Goal: Task Accomplishment & Management: Complete application form

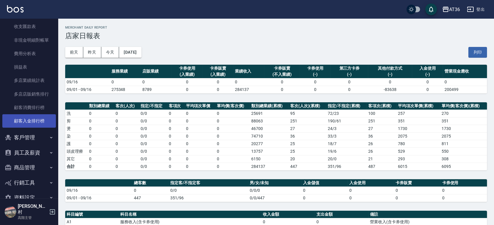
scroll to position [528, 0]
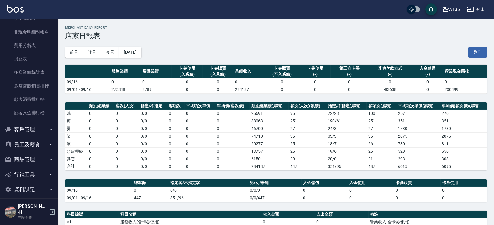
click at [22, 160] on button "商品管理" at bounding box center [29, 159] width 54 height 15
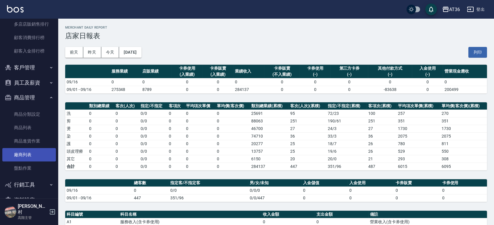
scroll to position [599, 0]
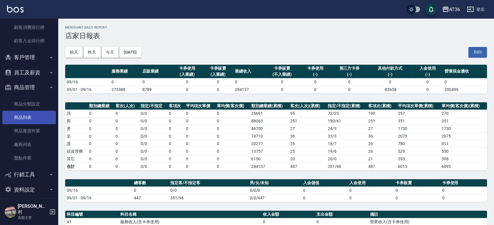
click at [22, 114] on link "商品列表" at bounding box center [29, 117] width 54 height 13
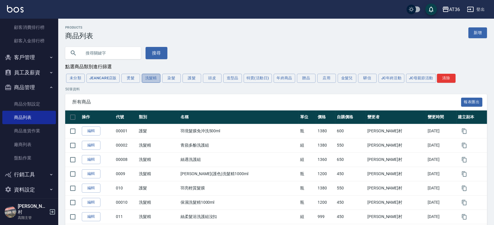
click at [155, 78] on button "洗髮精" at bounding box center [151, 78] width 19 height 9
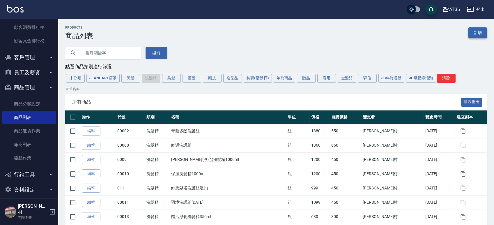
click at [478, 36] on link "新增" at bounding box center [477, 32] width 19 height 11
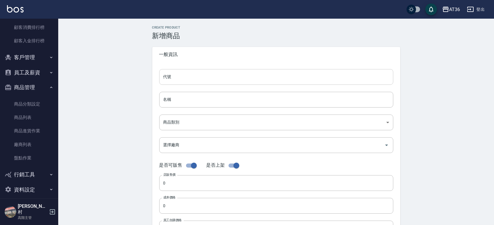
click at [181, 80] on input "代號" at bounding box center [276, 77] width 234 height 16
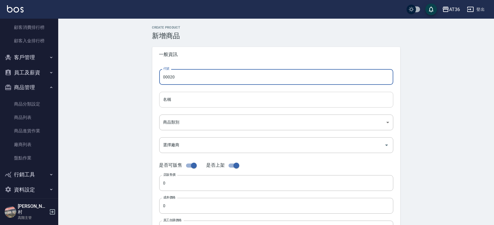
type input "00020"
click at [192, 98] on input "名稱" at bounding box center [276, 100] width 234 height 16
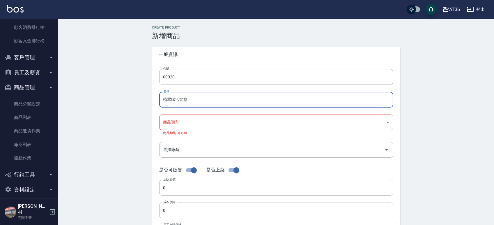
click at [199, 104] on input "植翠賦活髮愈" at bounding box center [276, 100] width 234 height 16
type input "植翠賦活髮浴"
click at [197, 119] on body "AT36 登出 櫃檯作業 打帳單 帳單列表 掛單列表 座位開單 營業儀表板 現金收支登錄 高階收支登錄 材料自購登錄 每日結帳 排班表 現場電腦打卡 掃碼打卡…" at bounding box center [247, 205] width 494 height 411
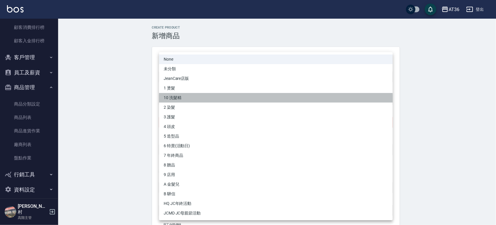
click at [179, 97] on li "10 洗髮精" at bounding box center [276, 98] width 234 height 10
type input "32523046-5092-4be3-958f-ed05ce85c2cb"
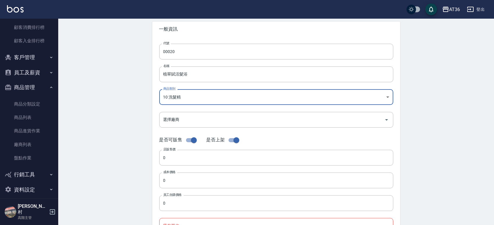
scroll to position [39, 0]
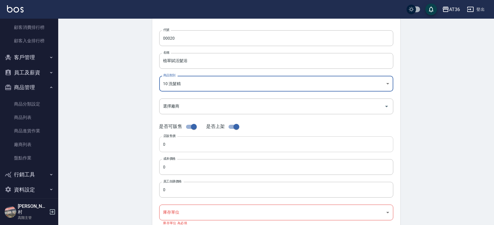
click at [178, 146] on input "0" at bounding box center [276, 144] width 234 height 16
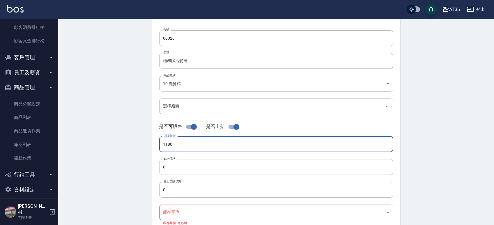
type input "1180"
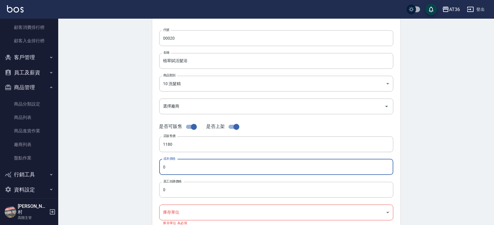
click at [178, 167] on input "0" at bounding box center [276, 167] width 234 height 16
type input "590"
click at [173, 187] on input "0" at bounding box center [276, 190] width 234 height 16
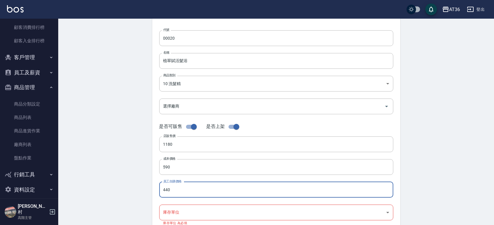
type input "440"
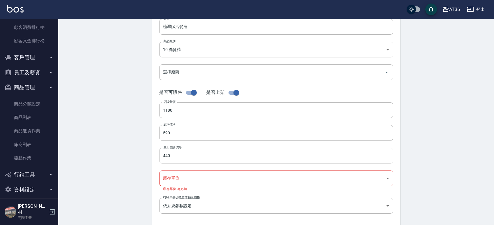
scroll to position [77, 0]
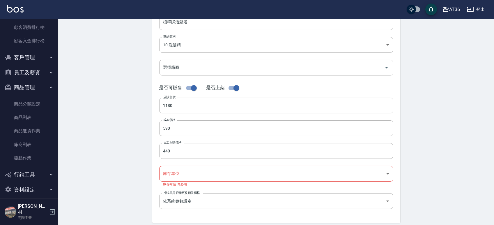
click at [174, 173] on body "AT36 登出 櫃檯作業 打帳單 帳單列表 掛單列表 座位開單 營業儀表板 現金收支登錄 高階收支登錄 材料自購登錄 每日結帳 排班表 現場電腦打卡 掃碼打卡…" at bounding box center [247, 126] width 494 height 406
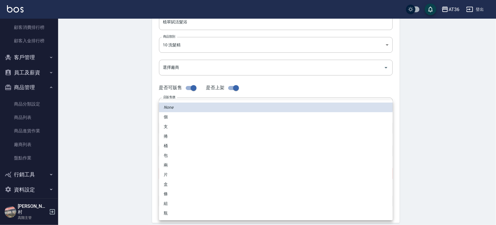
click at [166, 211] on li "瓶" at bounding box center [276, 213] width 234 height 10
type input "瓶"
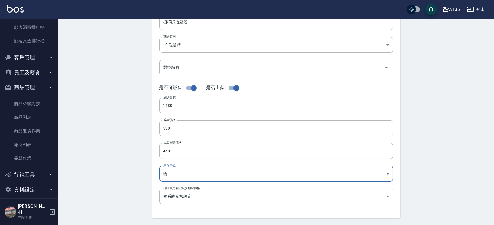
click at [145, 187] on div "Create Product 新增商品 一般資訊 代號 00020 代號 名稱 植翠賦活髮浴 名稱 商品類別 10 洗髮精 32523046-5092-4…" at bounding box center [276, 132] width 262 height 369
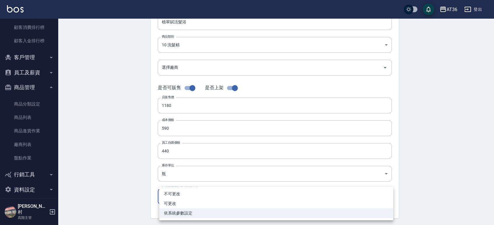
click at [173, 194] on body "AT36 登出 櫃檯作業 打帳單 帳單列表 掛單列表 座位開單 營業儀表板 現金收支登錄 高階收支登錄 材料自購登錄 每日結帳 排班表 現場電腦打卡 掃碼打卡…" at bounding box center [247, 124] width 494 height 402
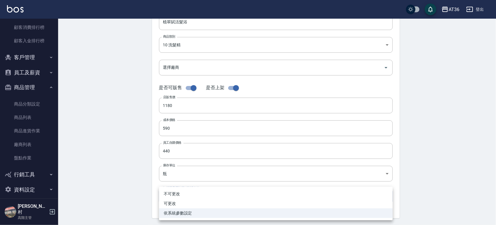
click at [142, 198] on div at bounding box center [248, 112] width 496 height 225
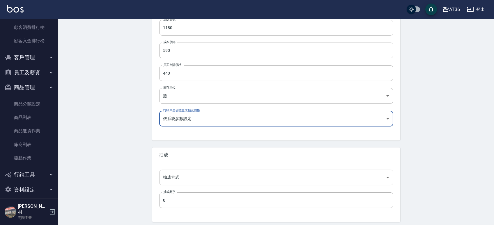
scroll to position [177, 0]
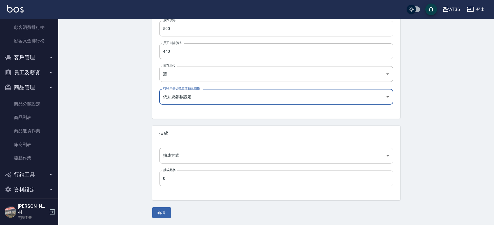
click at [171, 179] on input "0" at bounding box center [276, 178] width 234 height 16
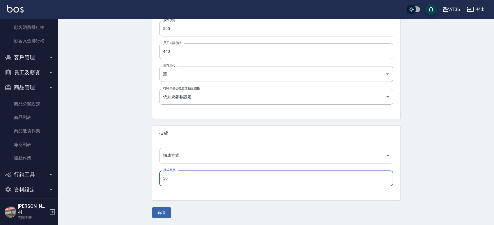
type input "50"
click at [183, 157] on body "AT36 登出 櫃檯作業 打帳單 帳單列表 掛單列表 座位開單 營業儀表板 現金收支登錄 高階收支登錄 材料自購登錄 每日結帳 排班表 現場電腦打卡 掃碼打卡…" at bounding box center [247, 24] width 494 height 402
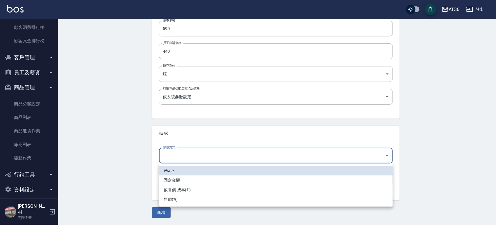
click at [179, 191] on li "依售價-成本(%)" at bounding box center [276, 190] width 234 height 10
type input "byCost"
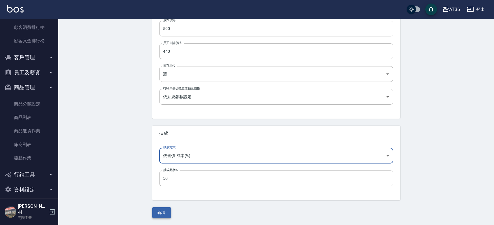
click at [164, 211] on button "新增" at bounding box center [161, 212] width 19 height 11
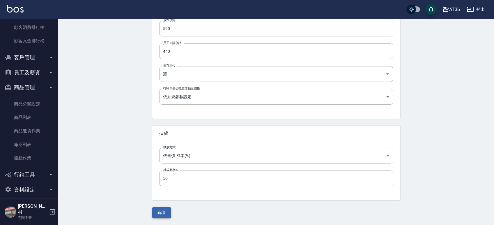
click at [160, 210] on button "新增" at bounding box center [161, 212] width 19 height 11
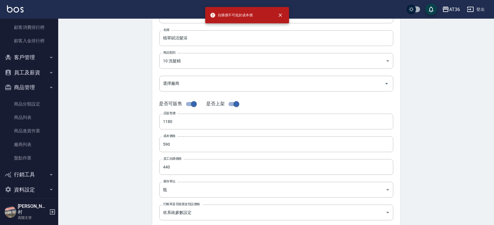
scroll to position [61, 0]
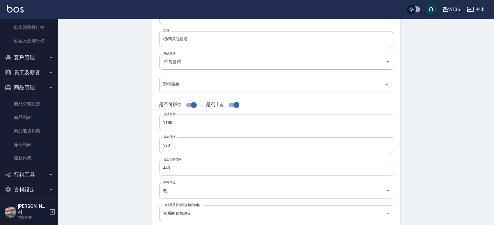
click at [183, 171] on input "440" at bounding box center [276, 168] width 234 height 16
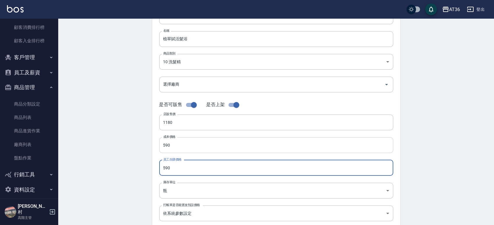
type input "590"
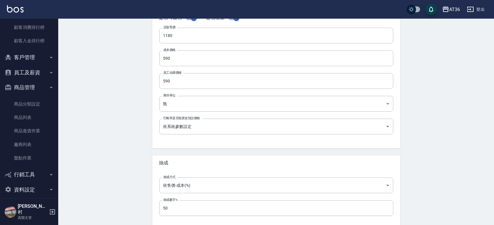
scroll to position [177, 0]
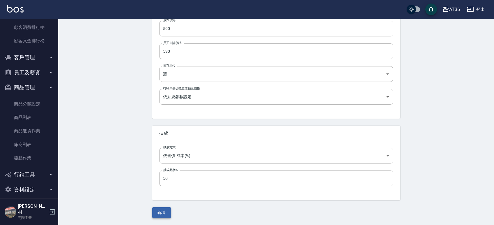
click at [159, 209] on button "新增" at bounding box center [161, 212] width 19 height 11
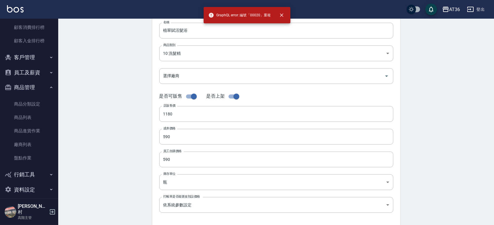
scroll to position [0, 0]
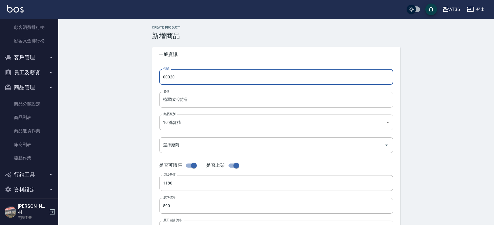
click at [179, 80] on input "00020" at bounding box center [276, 77] width 234 height 16
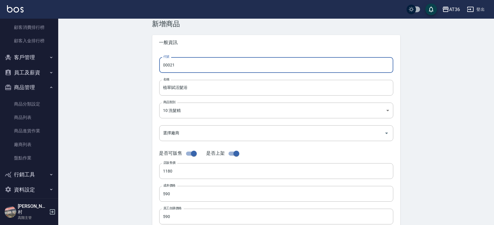
scroll to position [177, 0]
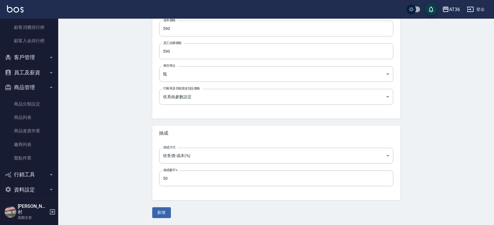
type input "00021"
click at [159, 219] on div "Create Product 新增商品 一般資訊 代號 00021 代號 名稱 植翠賦活髮浴 名稱 商品類別 10 洗髮精 32523046-5092-4…" at bounding box center [276, 33] width 436 height 383
click at [159, 214] on button "新增" at bounding box center [161, 212] width 19 height 11
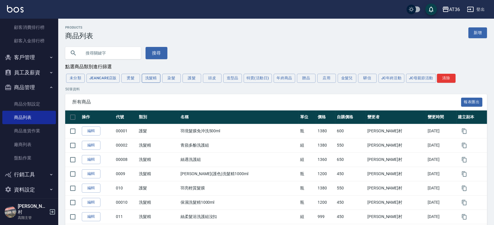
click at [154, 81] on button "洗髮精" at bounding box center [151, 78] width 19 height 9
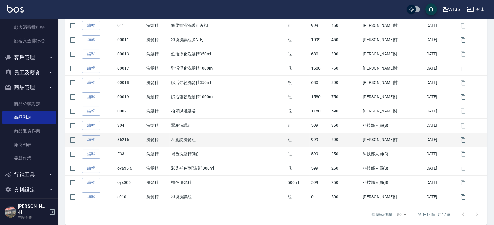
scroll to position [170, 0]
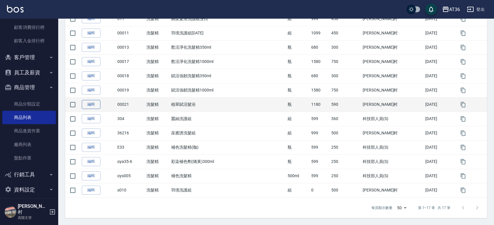
click at [97, 105] on link "編輯" at bounding box center [91, 104] width 19 height 9
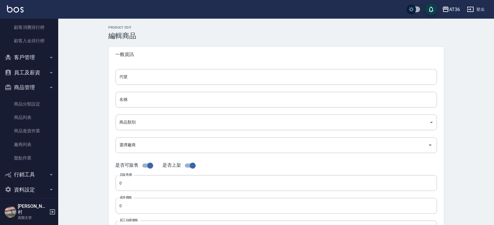
type input "00021"
type input "植翠賦活髮浴"
type input "32523046-5092-4be3-958f-ed05ce85c2cb"
type input "1180"
type input "590"
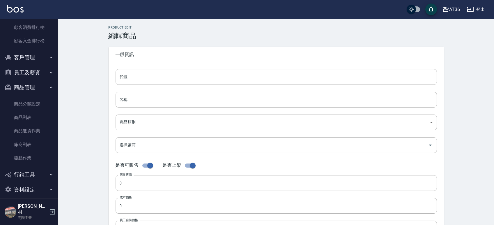
type input "590"
type input "瓶"
type input "UNSET"
click at [156, 97] on input "植翠賦活髮浴" at bounding box center [276, 100] width 321 height 16
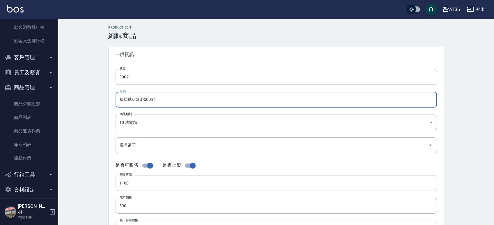
scroll to position [177, 0]
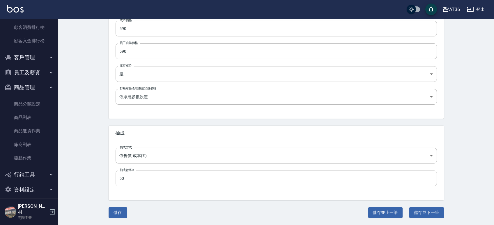
type input "植翠賦活髮浴500ml"
click at [119, 216] on button "儲存" at bounding box center [118, 212] width 19 height 11
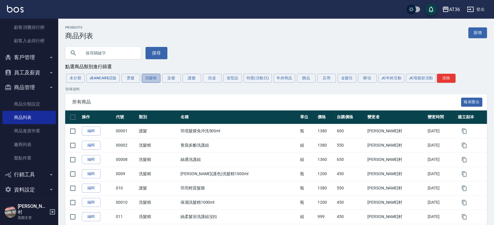
click at [152, 80] on button "洗髮精" at bounding box center [151, 78] width 19 height 9
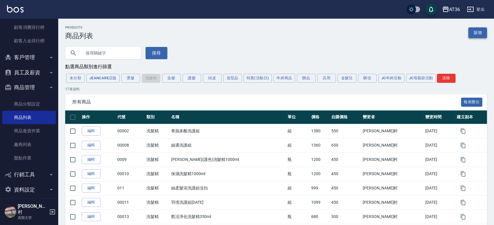
click at [476, 31] on link "新增" at bounding box center [477, 32] width 19 height 11
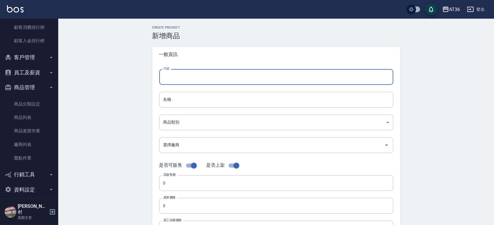
click at [179, 82] on input "代號" at bounding box center [276, 77] width 234 height 16
type input "00022"
click at [181, 102] on input "名稱" at bounding box center [276, 100] width 234 height 16
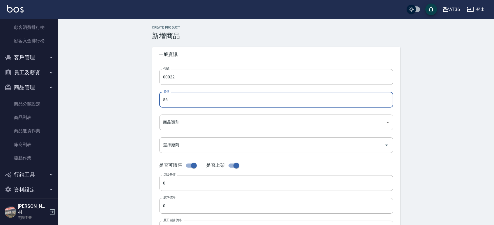
type input "5"
type input "植翠平衡髮浴"
click at [179, 123] on body "AT36 登出 櫃檯作業 打帳單 帳單列表 掛單列表 座位開單 營業儀表板 現金收支登錄 高階收支登錄 材料自購登錄 每日結帳 排班表 現場電腦打卡 掃碼打卡…" at bounding box center [247, 201] width 494 height 402
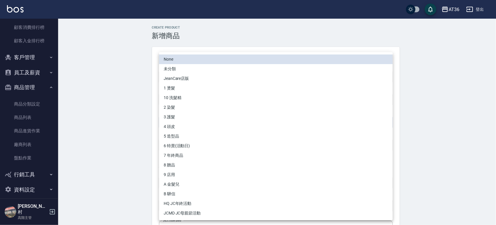
click at [177, 97] on li "10 洗髮精" at bounding box center [276, 98] width 234 height 10
type input "32523046-5092-4be3-958f-ed05ce85c2cb"
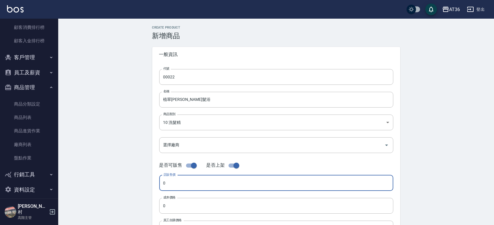
click at [166, 184] on input "0" at bounding box center [276, 183] width 234 height 16
type input "980"
click at [173, 204] on input "0" at bounding box center [276, 206] width 234 height 16
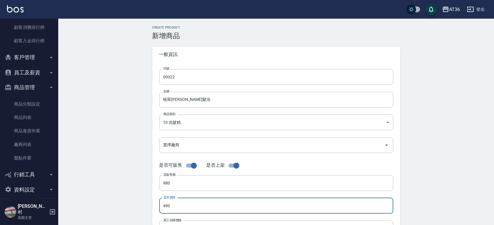
type input "490"
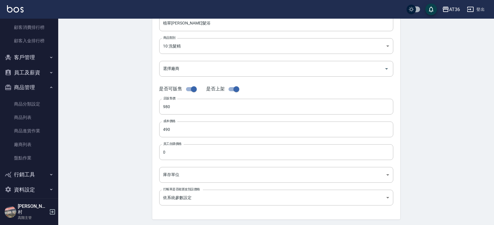
scroll to position [77, 0]
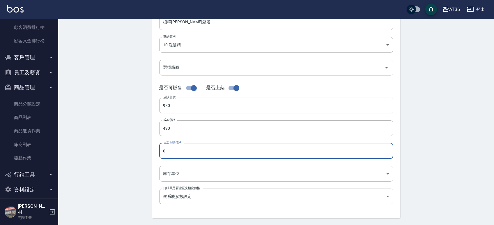
click at [176, 151] on input "0" at bounding box center [276, 151] width 234 height 16
type input "490"
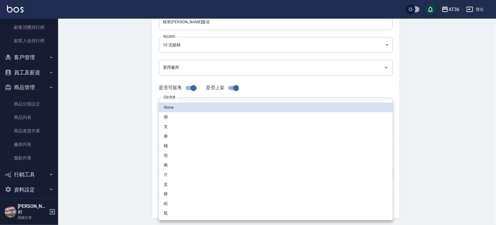
click at [176, 174] on body "AT36 登出 櫃檯作業 打帳單 帳單列表 掛單列表 座位開單 營業儀表板 現金收支登錄 高階收支登錄 材料自購登錄 每日結帳 排班表 現場電腦打卡 掃碼打卡…" at bounding box center [248, 124] width 496 height 402
click at [168, 212] on li "瓶" at bounding box center [276, 213] width 234 height 10
type input "瓶"
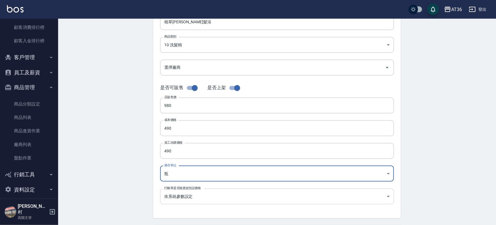
click at [169, 195] on body "AT36 登出 櫃檯作業 打帳單 帳單列表 掛單列表 座位開單 營業儀表板 現金收支登錄 高階收支登錄 材料自購登錄 每日結帳 排班表 現場電腦打卡 掃碼打卡…" at bounding box center [248, 124] width 496 height 402
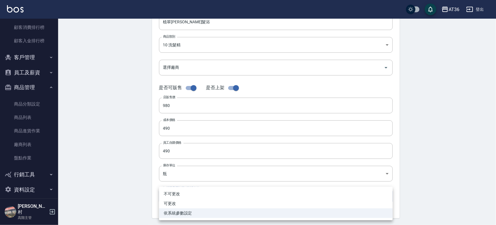
click at [129, 187] on div at bounding box center [248, 112] width 496 height 225
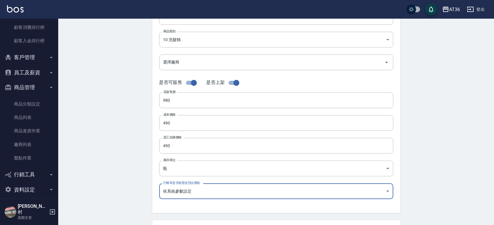
scroll to position [177, 0]
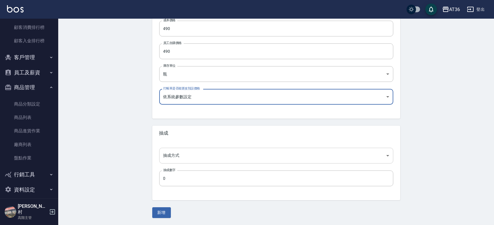
click at [170, 157] on body "AT36 登出 櫃檯作業 打帳單 帳單列表 掛單列表 座位開單 營業儀表板 現金收支登錄 高階收支登錄 材料自購登錄 每日結帳 排班表 現場電腦打卡 掃碼打卡…" at bounding box center [247, 24] width 494 height 402
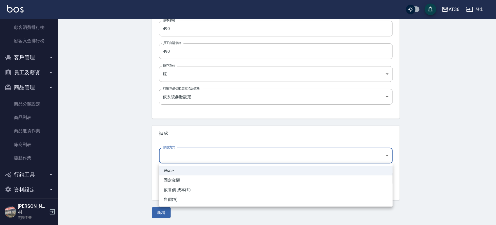
click at [174, 189] on li "依售價-成本(%)" at bounding box center [276, 190] width 234 height 10
type input "byCost"
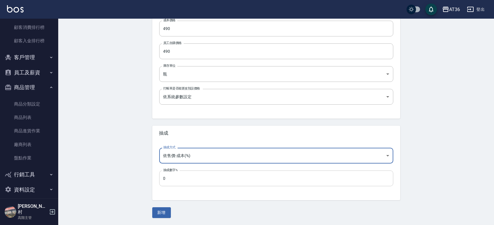
drag, startPoint x: 173, startPoint y: 172, endPoint x: 173, endPoint y: 176, distance: 4.1
click at [173, 173] on div "抽成數字% 0 抽成數字%" at bounding box center [276, 178] width 234 height 16
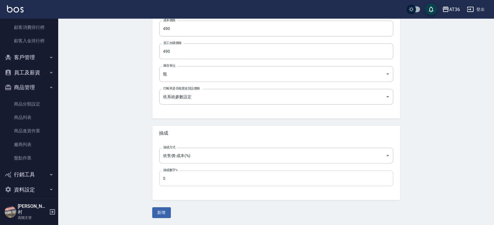
click at [173, 176] on input "0" at bounding box center [276, 178] width 234 height 16
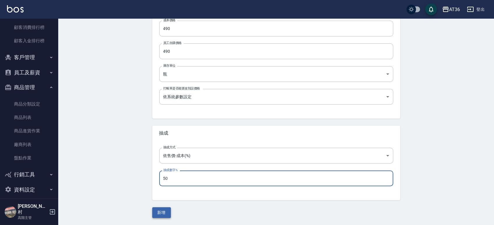
type input "50"
click at [152, 214] on button "新增" at bounding box center [161, 212] width 19 height 11
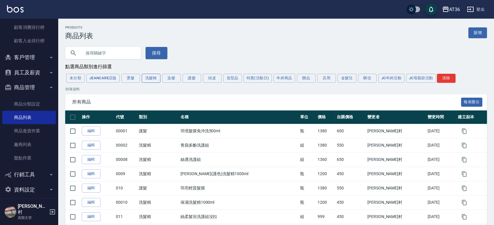
click at [147, 80] on button "洗髮精" at bounding box center [151, 78] width 19 height 9
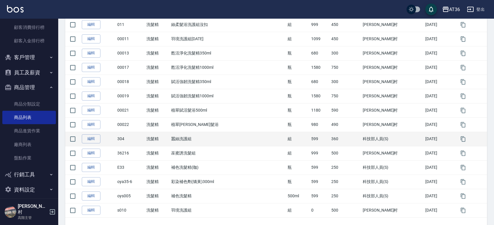
scroll to position [184, 0]
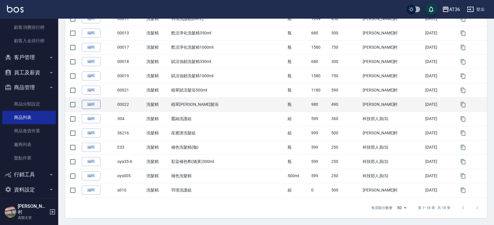
click at [89, 104] on link "編輯" at bounding box center [91, 104] width 19 height 9
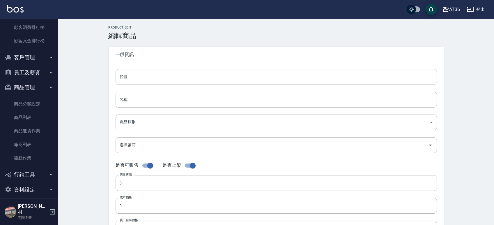
type input "00022"
type input "植翠平衡髮浴"
type input "32523046-5092-4be3-958f-ed05ce85c2cb"
type input "980"
type input "490"
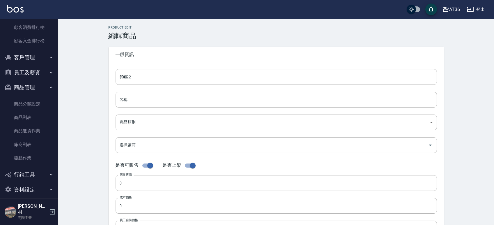
type input "490"
type input "瓶"
type input "UNSET"
click at [163, 97] on input "植翠平衡髮浴" at bounding box center [276, 100] width 321 height 16
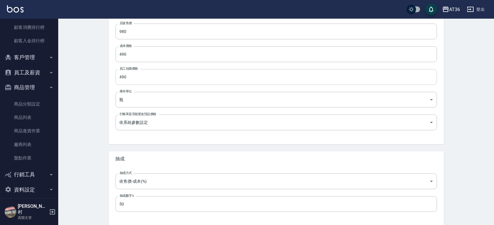
scroll to position [138, 0]
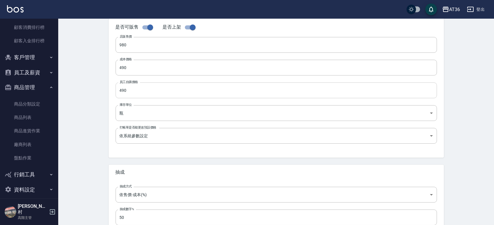
type input "植翠[PERSON_NAME]髮浴500ml"
click at [150, 91] on input "490" at bounding box center [276, 90] width 321 height 16
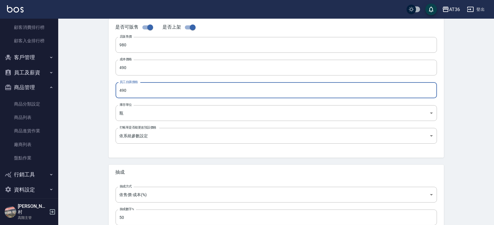
drag, startPoint x: 150, startPoint y: 91, endPoint x: 115, endPoint y: 93, distance: 35.9
click at [115, 93] on div "代號 00022 代號 名稱 植翠平衡髮浴500ml 名稱 商品類別 10 洗髮精 32523046-5092-4be3-958f-ed05ce85c2c…" at bounding box center [276, 40] width 335 height 233
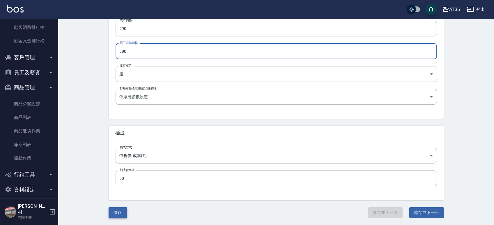
click at [115, 213] on button "儲存" at bounding box center [118, 212] width 19 height 11
click at [142, 50] on input "380" at bounding box center [276, 51] width 321 height 16
click at [122, 51] on input "0490" at bounding box center [276, 51] width 321 height 16
type input "490"
click at [114, 213] on button "儲存" at bounding box center [118, 212] width 19 height 11
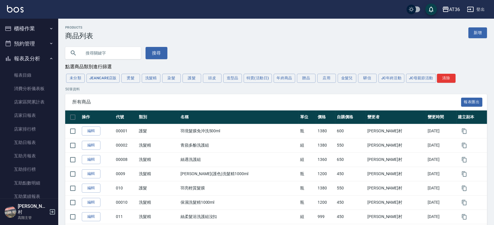
click at [28, 28] on button "櫃檯作業" at bounding box center [29, 28] width 54 height 15
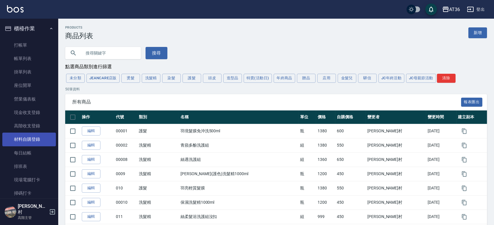
click at [29, 137] on link "材料自購登錄" at bounding box center [29, 138] width 54 height 13
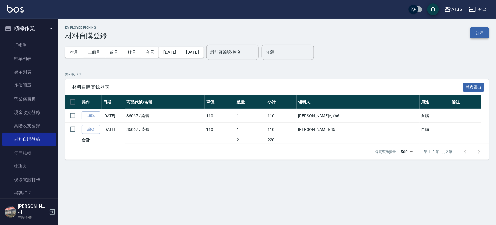
click at [475, 35] on button "新增" at bounding box center [480, 32] width 19 height 11
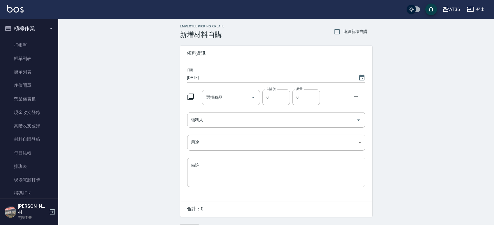
click at [227, 99] on input "選擇商品" at bounding box center [227, 97] width 44 height 10
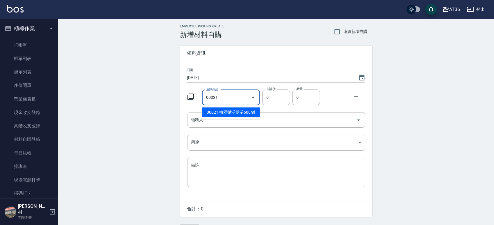
click at [221, 114] on li "00021 植翠賦活髮浴500ml" at bounding box center [231, 112] width 58 height 10
type input "植翠賦活髮浴500ml"
type input "590"
type input "1"
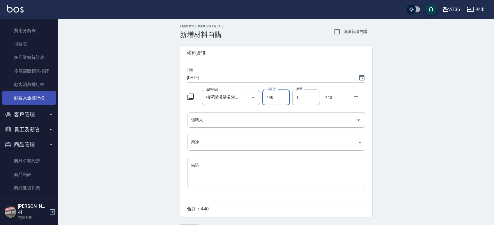
scroll to position [766, 0]
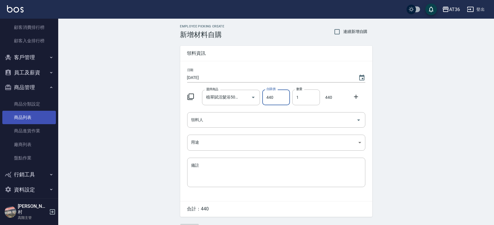
type input "440"
click at [27, 117] on link "商品列表" at bounding box center [29, 117] width 54 height 13
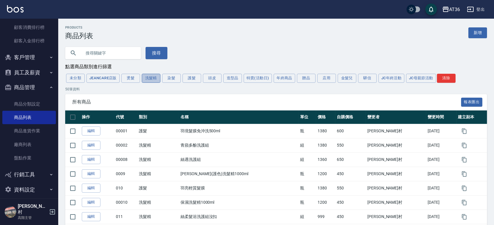
click at [151, 78] on button "洗髮精" at bounding box center [151, 78] width 19 height 9
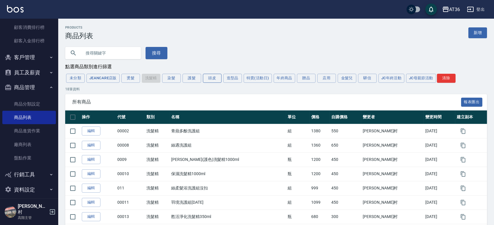
click at [214, 81] on button "頭皮" at bounding box center [212, 78] width 19 height 9
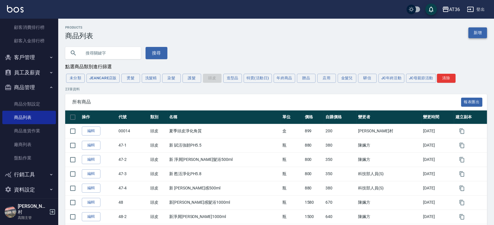
click at [473, 34] on link "新增" at bounding box center [477, 32] width 19 height 11
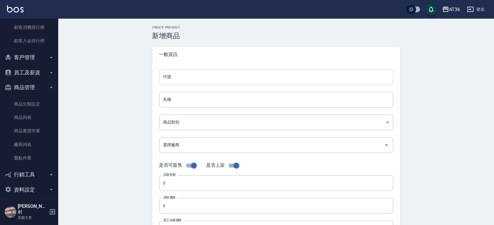
click at [214, 78] on input "代號" at bounding box center [276, 77] width 234 height 16
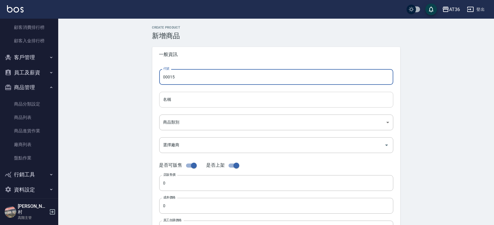
type input "00015"
click at [201, 100] on input "名稱" at bounding box center [276, 100] width 234 height 16
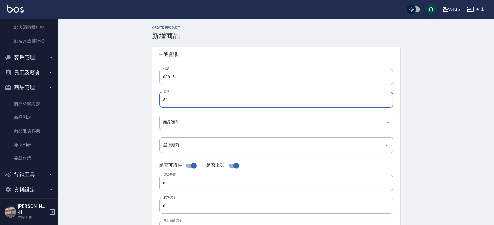
type input "5"
type input "植翠賦活菁露"
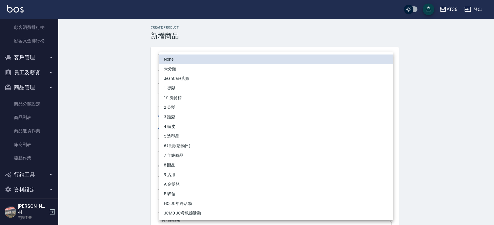
click at [165, 119] on body "AT36 登出 櫃檯作業 打帳單 帳單列表 掛單列表 座位開單 營業儀表板 現金收支登錄 高階收支登錄 材料自購登錄 每日結帳 排班表 現場電腦打卡 掃碼打卡…" at bounding box center [247, 201] width 494 height 402
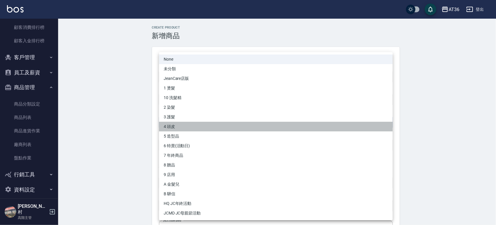
click at [175, 126] on li "4 頭皮" at bounding box center [276, 127] width 234 height 10
type input "c2cf89bc-be8e-40b6-b570-646ef50b7821"
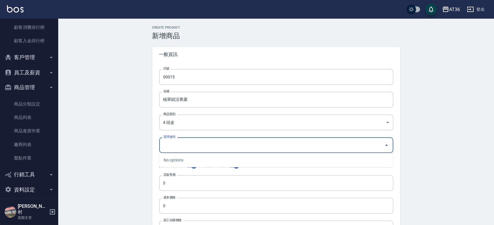
click at [174, 144] on input "選擇廠商" at bounding box center [272, 145] width 220 height 10
click at [152, 152] on div "代號 00015 代號 名稱 植翠賦活菁露 名稱 商品類別 4 頭皮 c2cf89bc-be8e-40b6-b570-646ef50b7821 商品類別 …" at bounding box center [276, 178] width 248 height 233
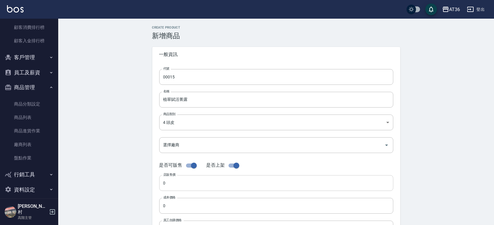
click at [177, 180] on input "0" at bounding box center [276, 183] width 234 height 16
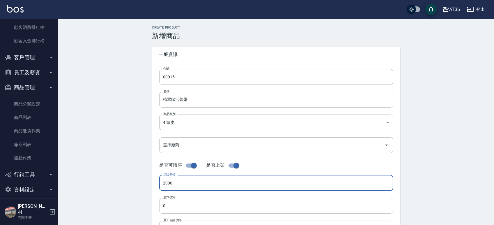
type input "2000"
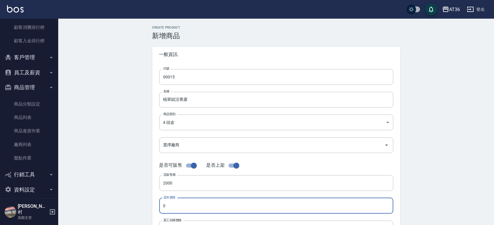
click at [174, 206] on input "0" at bounding box center [276, 206] width 234 height 16
type input "750"
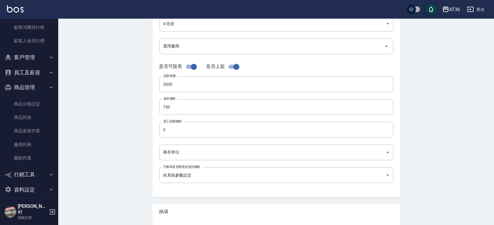
scroll to position [116, 0]
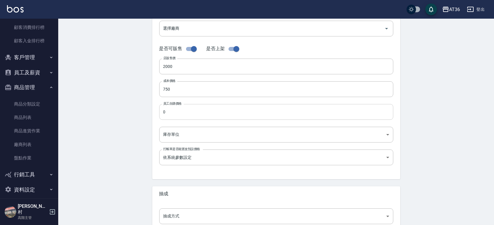
click at [182, 118] on input "0" at bounding box center [276, 112] width 234 height 16
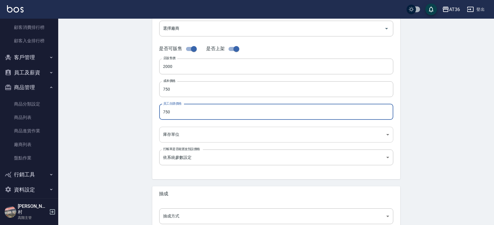
type input "750"
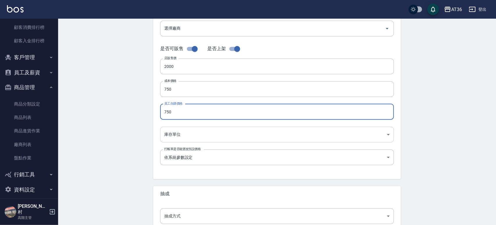
click at [227, 136] on body "AT36 登出 櫃檯作業 打帳單 帳單列表 掛單列表 座位開單 營業儀表板 現金收支登錄 高階收支登錄 材料自購登錄 每日結帳 排班表 現場電腦打卡 掃碼打卡…" at bounding box center [248, 85] width 496 height 402
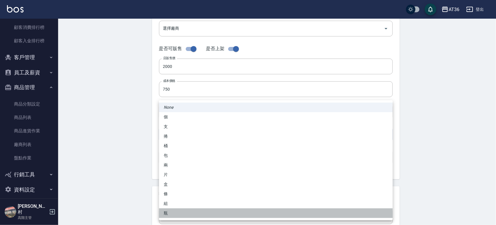
click at [169, 212] on li "瓶" at bounding box center [276, 213] width 234 height 10
type input "瓶"
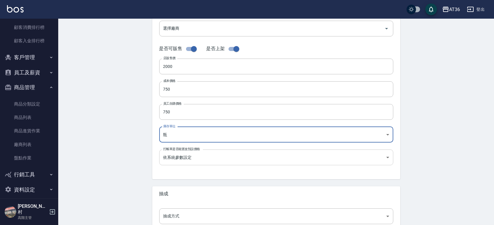
click at [186, 155] on body "AT36 登出 櫃檯作業 打帳單 帳單列表 掛單列表 座位開單 營業儀表板 現金收支登錄 高階收支登錄 材料自購登錄 每日結帳 排班表 現場電腦打卡 掃碼打卡…" at bounding box center [247, 85] width 494 height 402
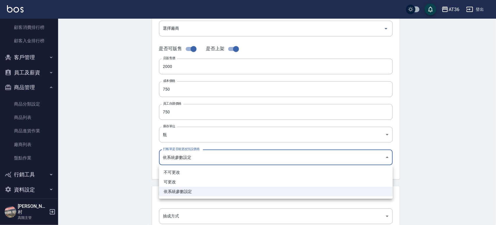
click at [132, 157] on div at bounding box center [248, 112] width 496 height 225
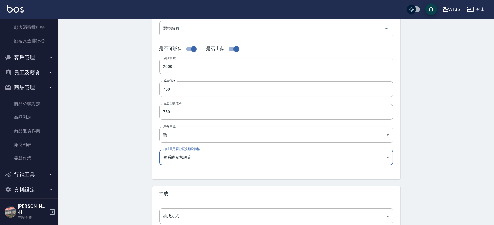
click at [137, 175] on div "Create Product 新增商品 一般資訊 代號 00015 代號 名稱 植翠賦活菁露 名稱 商品類別 4 頭皮 c2cf89bc-be8e-40b…" at bounding box center [276, 93] width 436 height 383
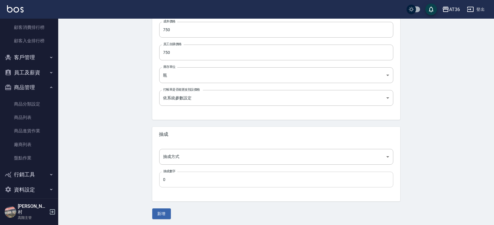
scroll to position [177, 0]
click at [199, 155] on body "AT36 登出 櫃檯作業 打帳單 帳單列表 掛單列表 座位開單 營業儀表板 現金收支登錄 高階收支登錄 材料自購登錄 每日結帳 排班表 現場電腦打卡 掃碼打卡…" at bounding box center [247, 24] width 494 height 402
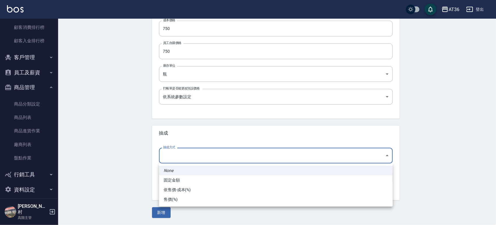
click at [178, 188] on li "依售價-成本(%)" at bounding box center [276, 190] width 234 height 10
type input "byCost"
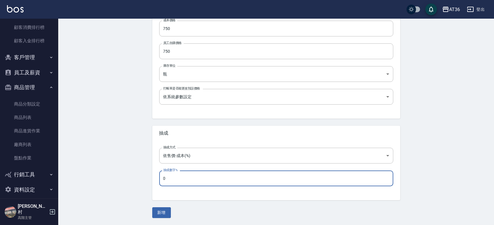
click at [176, 174] on input "0" at bounding box center [276, 178] width 234 height 16
type input "50"
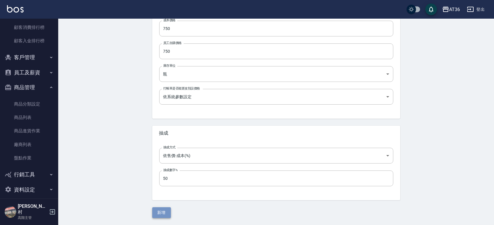
click at [159, 213] on button "新增" at bounding box center [161, 212] width 19 height 11
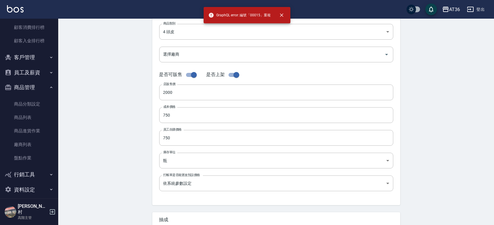
scroll to position [0, 0]
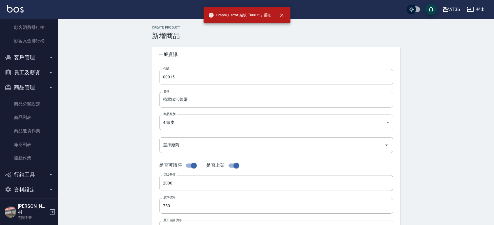
click at [176, 73] on input "00015" at bounding box center [276, 77] width 234 height 16
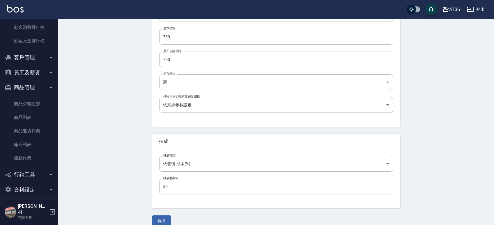
scroll to position [177, 0]
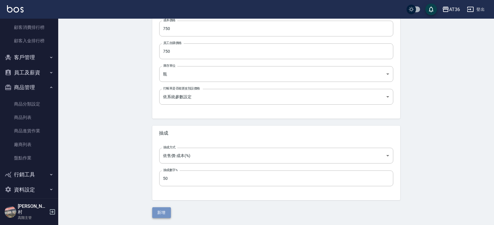
click at [164, 211] on button "新增" at bounding box center [161, 212] width 19 height 11
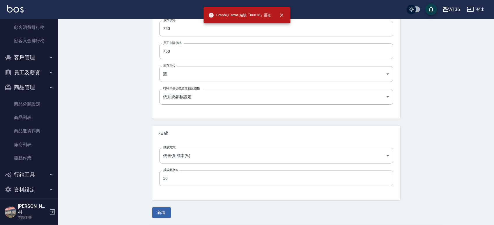
scroll to position [0, 0]
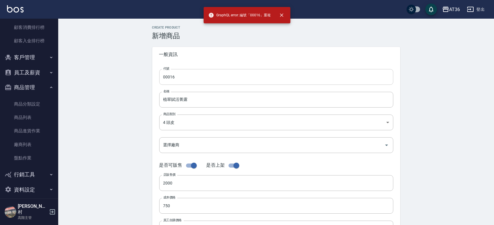
click at [184, 77] on input "00016" at bounding box center [276, 77] width 234 height 16
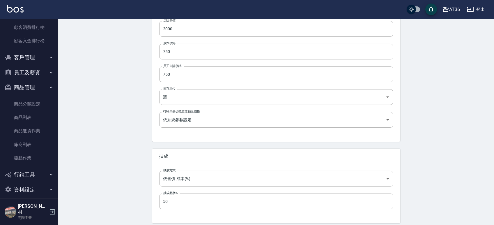
scroll to position [177, 0]
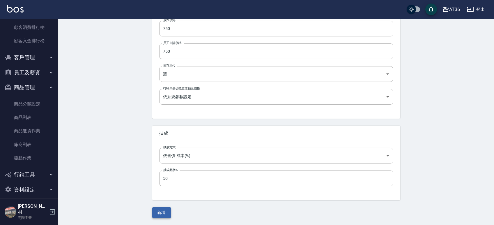
click at [163, 211] on button "新增" at bounding box center [161, 212] width 19 height 11
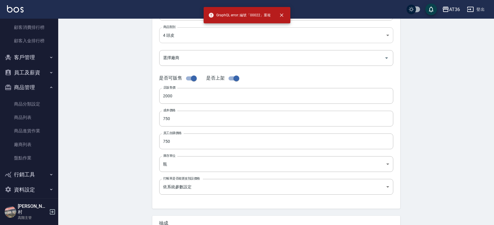
scroll to position [22, 0]
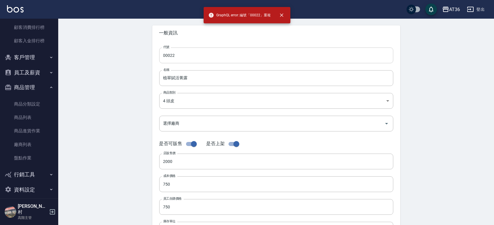
click at [185, 56] on input "00022" at bounding box center [276, 55] width 234 height 16
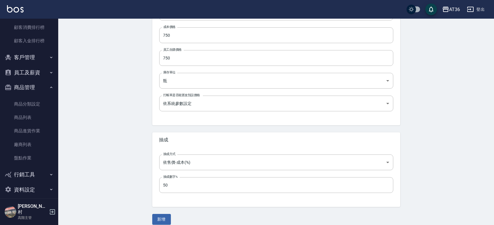
scroll to position [177, 0]
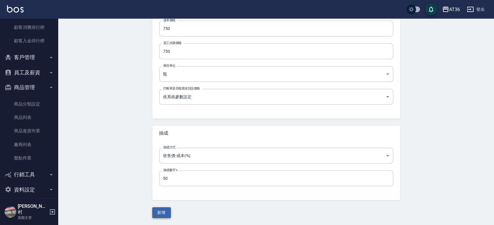
type input "00023"
click at [163, 212] on button "新增" at bounding box center [161, 212] width 19 height 11
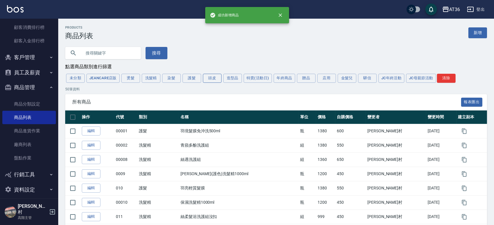
click at [217, 81] on button "頭皮" at bounding box center [212, 78] width 19 height 9
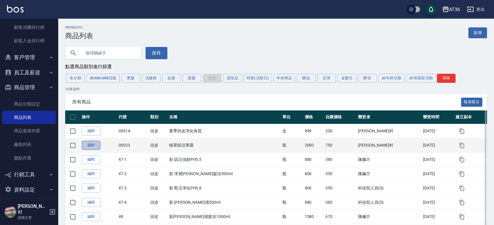
click at [90, 145] on link "編輯" at bounding box center [91, 145] width 19 height 9
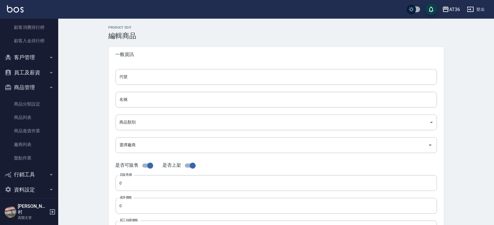
type input "00023"
type input "植翠賦活菁露"
type input "c2cf89bc-be8e-40b6-b570-646ef50b7821"
type input "2000"
type input "750"
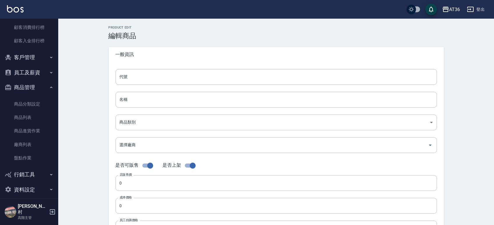
type input "750"
type input "瓶"
type input "UNSET"
click at [148, 102] on input "植翠賦活菁露" at bounding box center [276, 100] width 321 height 16
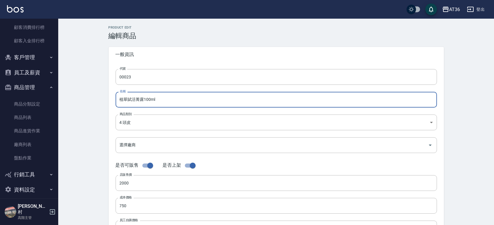
scroll to position [177, 0]
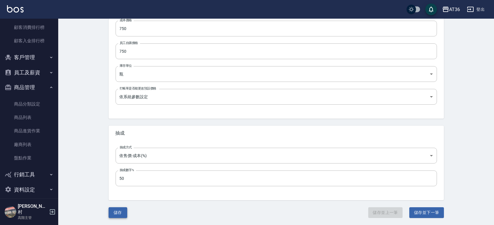
type input "植翠賦活菁露100ml"
click at [120, 211] on button "儲存" at bounding box center [118, 212] width 19 height 11
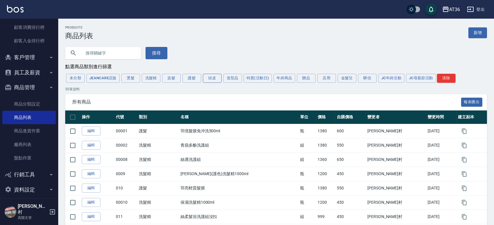
click at [210, 80] on button "頭皮" at bounding box center [212, 78] width 19 height 9
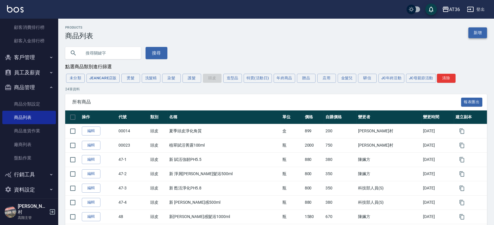
click at [480, 31] on link "新增" at bounding box center [477, 32] width 19 height 11
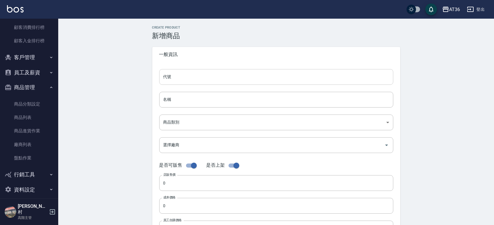
click at [184, 76] on input "代號" at bounding box center [276, 77] width 234 height 16
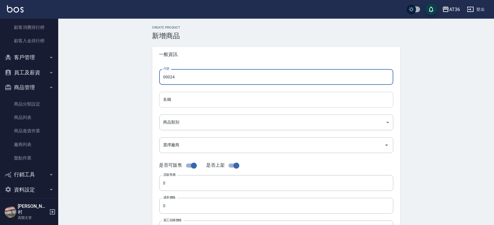
type input "00024"
click at [178, 95] on input "名稱" at bounding box center [276, 100] width 234 height 16
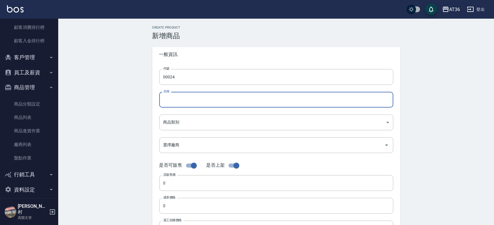
type input "5"
type input "植翠平衡菁露"
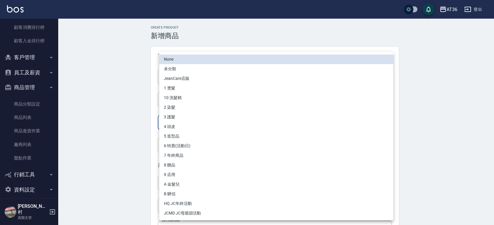
click at [174, 120] on body "AT36 登出 櫃檯作業 打帳單 帳單列表 掛單列表 座位開單 營業儀表板 現金收支登錄 高階收支登錄 材料自購登錄 每日結帳 排班表 現場電腦打卡 掃碼打卡…" at bounding box center [247, 201] width 494 height 402
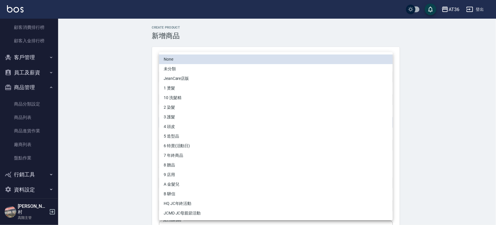
click at [177, 125] on li "4 頭皮" at bounding box center [276, 127] width 234 height 10
type input "c2cf89bc-be8e-40b6-b570-646ef50b7821"
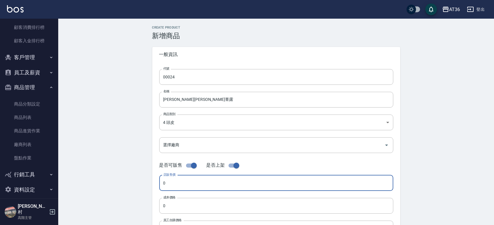
click at [171, 183] on input "0" at bounding box center [276, 183] width 234 height 16
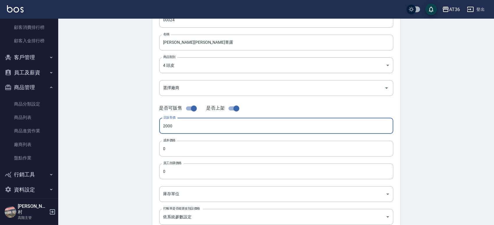
scroll to position [116, 0]
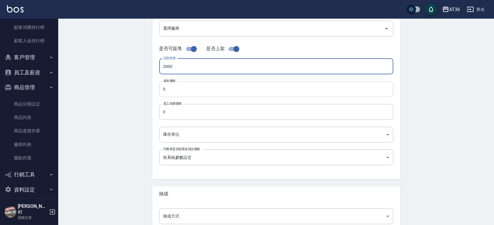
type input "2000"
click at [174, 87] on input "0" at bounding box center [276, 89] width 234 height 16
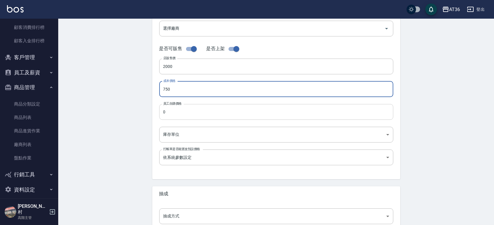
type input "750"
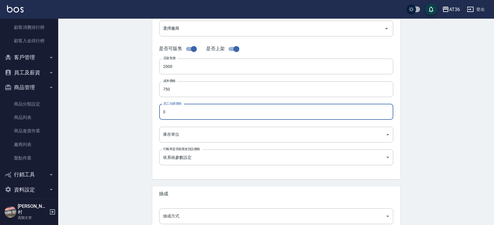
click at [171, 111] on input "0" at bounding box center [276, 112] width 234 height 16
type input "750"
click at [175, 135] on body "AT36 登出 櫃檯作業 打帳單 帳單列表 掛單列表 座位開單 營業儀表板 現金收支登錄 高階收支登錄 材料自購登錄 每日結帳 排班表 現場電腦打卡 掃碼打卡…" at bounding box center [247, 85] width 494 height 402
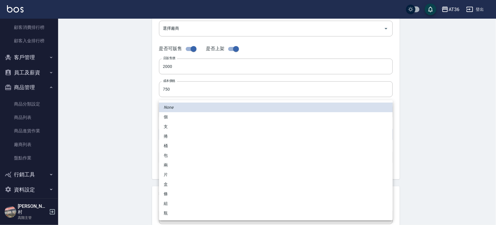
click at [168, 215] on li "瓶" at bounding box center [276, 213] width 234 height 10
type input "瓶"
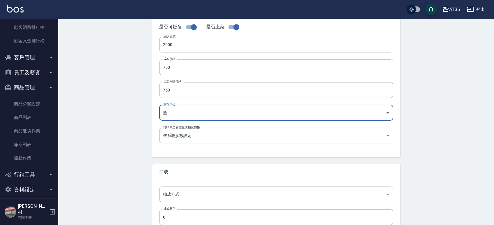
scroll to position [177, 0]
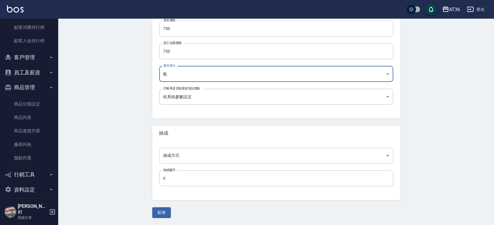
click at [173, 157] on body "AT36 登出 櫃檯作業 打帳單 帳單列表 掛單列表 座位開單 營業儀表板 現金收支登錄 高階收支登錄 材料自購登錄 每日結帳 排班表 現場電腦打卡 掃碼打卡…" at bounding box center [247, 24] width 494 height 402
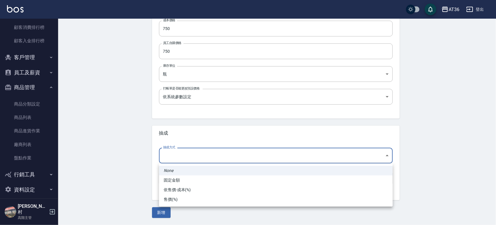
click at [172, 189] on li "依售價-成本(%)" at bounding box center [276, 190] width 234 height 10
type input "byCost"
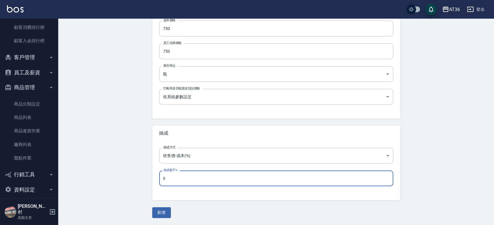
click at [173, 178] on input "0" at bounding box center [276, 178] width 234 height 16
type input "50"
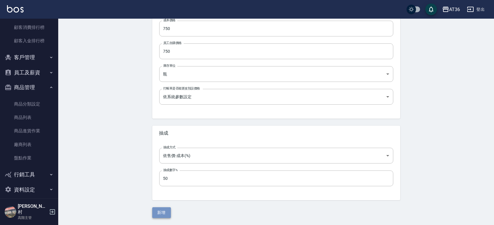
click at [161, 211] on button "新增" at bounding box center [161, 212] width 19 height 11
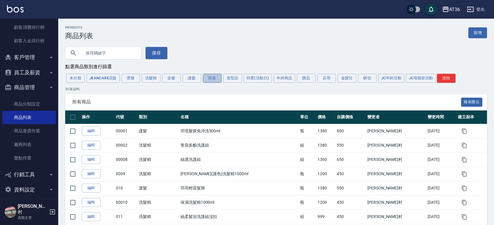
click at [211, 79] on button "頭皮" at bounding box center [212, 78] width 19 height 9
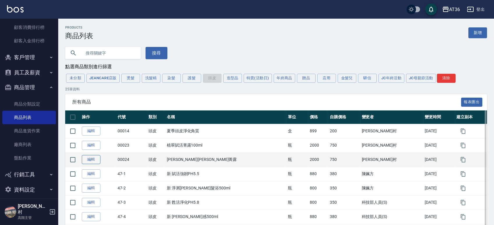
click at [91, 158] on link "編輯" at bounding box center [91, 159] width 19 height 9
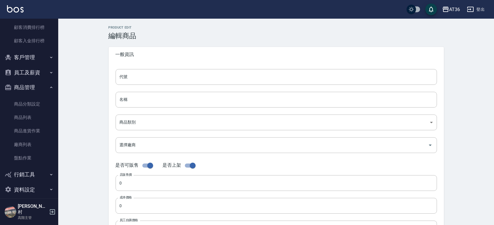
type input "00024"
type input "植翠平衡菁露"
type input "c2cf89bc-be8e-40b6-b570-646ef50b7821"
type input "2000"
type input "750"
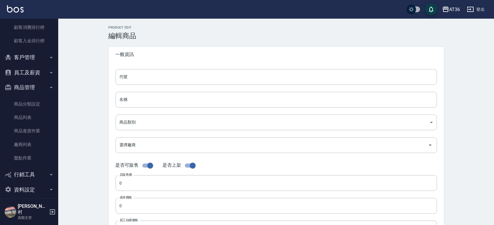
type input "750"
type input "瓶"
type input "UNSET"
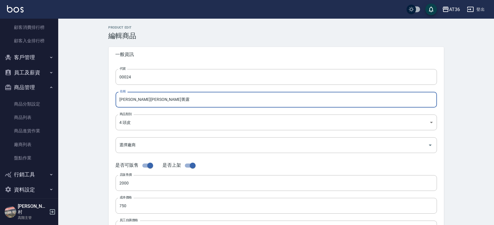
click at [163, 97] on input "植翠平衡菁露" at bounding box center [276, 100] width 321 height 16
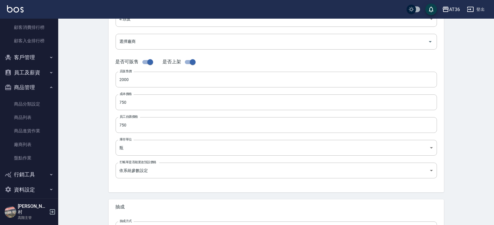
scroll to position [177, 0]
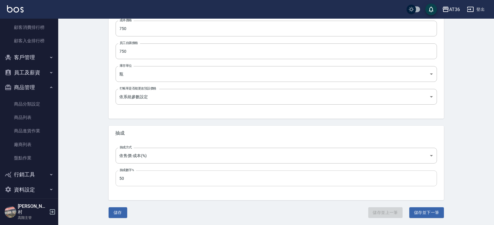
type input "[PERSON_NAME][PERSON_NAME]菁露100ml"
click at [120, 212] on button "儲存" at bounding box center [118, 212] width 19 height 11
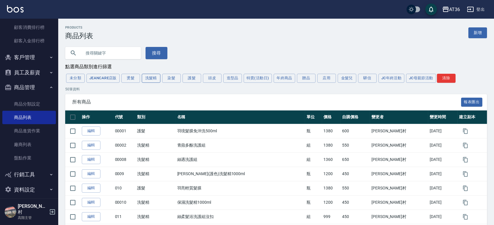
click at [148, 81] on button "洗髮精" at bounding box center [151, 78] width 19 height 9
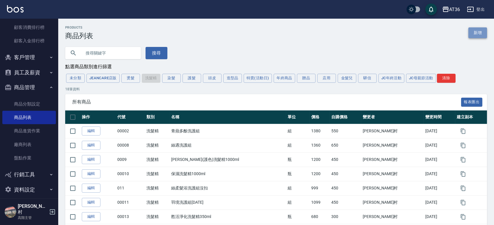
click at [477, 31] on link "新增" at bounding box center [477, 32] width 19 height 11
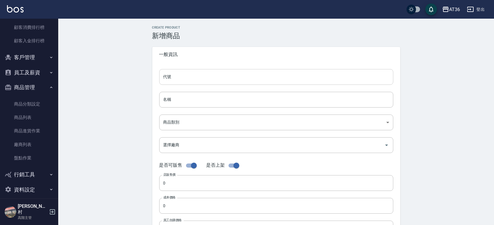
click at [177, 81] on input "代號" at bounding box center [276, 77] width 234 height 16
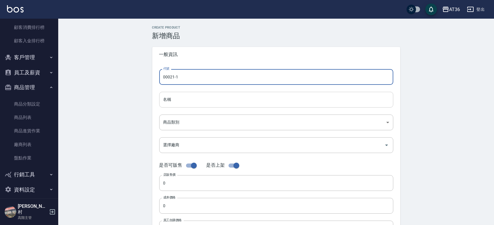
type input "00021-1"
click at [184, 102] on input "名稱" at bounding box center [276, 100] width 234 height 16
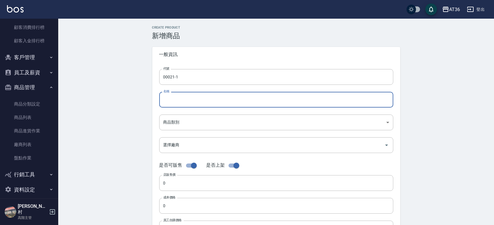
type input "5"
type input "y"
type input "自購植翠賦活髮浴"
click at [188, 125] on body "AT36 登出 櫃檯作業 打帳單 帳單列表 掛單列表 座位開單 營業儀表板 現金收支登錄 高階收支登錄 材料自購登錄 每日結帳 排班表 現場電腦打卡 掃碼打卡…" at bounding box center [247, 201] width 494 height 402
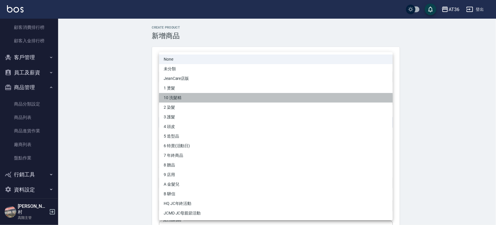
click at [178, 97] on li "10 洗髮精" at bounding box center [276, 98] width 234 height 10
type input "32523046-5092-4be3-958f-ed05ce85c2cb"
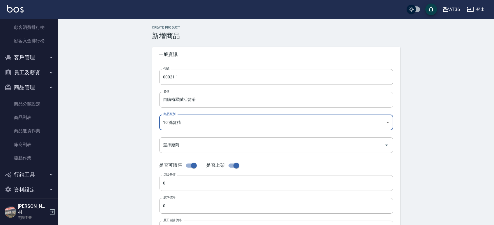
click at [173, 180] on input "0" at bounding box center [276, 183] width 234 height 16
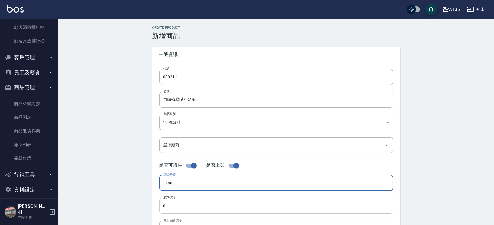
type input "1180"
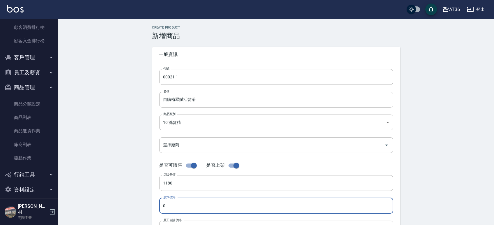
click at [177, 205] on input "0" at bounding box center [276, 206] width 234 height 16
type input "440"
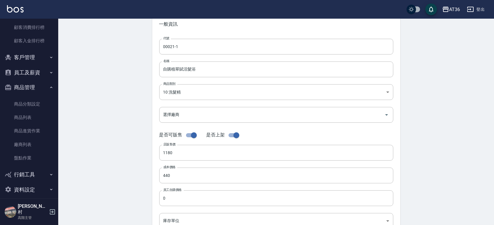
scroll to position [39, 0]
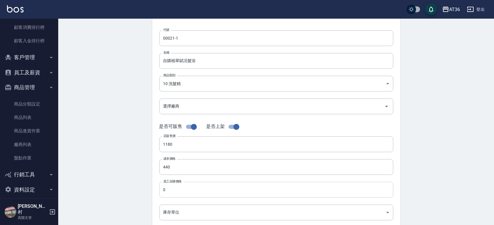
click at [184, 190] on input "0" at bounding box center [276, 190] width 234 height 16
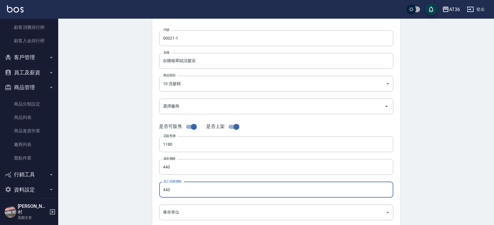
type input "440"
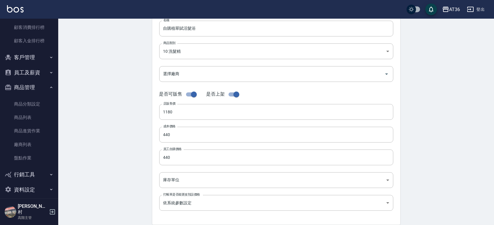
scroll to position [116, 0]
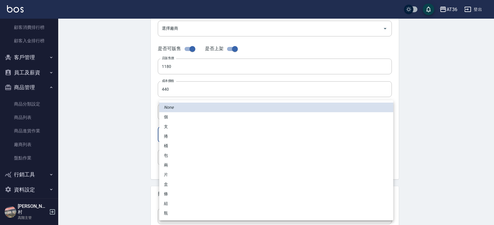
click at [182, 132] on body "AT36 登出 櫃檯作業 打帳單 帳單列表 掛單列表 座位開單 營業儀表板 現金收支登錄 高階收支登錄 材料自購登錄 每日結帳 排班表 現場電腦打卡 掃碼打卡…" at bounding box center [247, 85] width 494 height 402
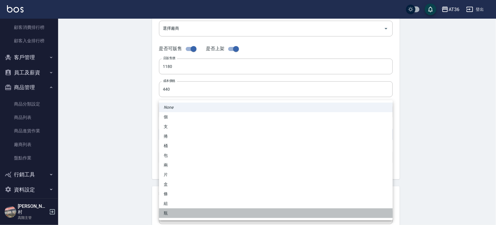
click at [170, 214] on li "瓶" at bounding box center [276, 213] width 234 height 10
type input "瓶"
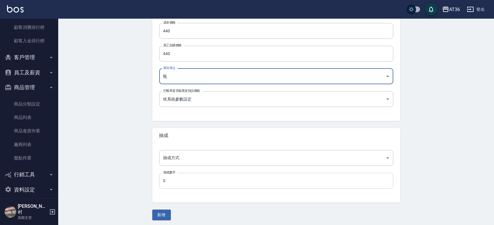
scroll to position [177, 0]
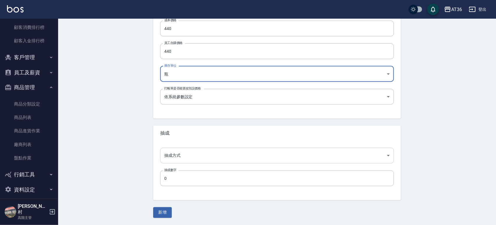
click at [175, 156] on body "AT36 登出 櫃檯作業 打帳單 帳單列表 掛單列表 座位開單 營業儀表板 現金收支登錄 高階收支登錄 材料自購登錄 每日結帳 排班表 現場電腦打卡 掃碼打卡…" at bounding box center [248, 24] width 496 height 402
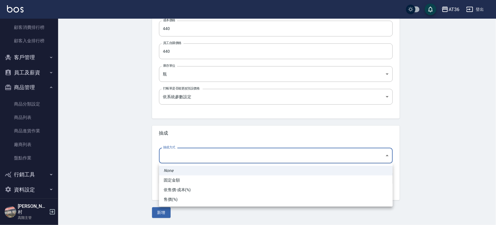
click at [176, 189] on li "依售價-成本(%)" at bounding box center [276, 190] width 234 height 10
type input "byCost"
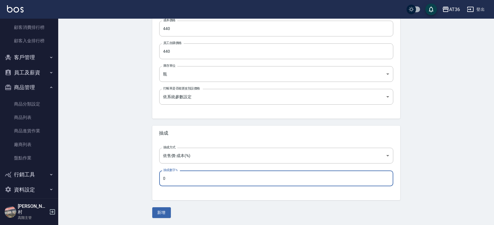
click at [175, 179] on input "0" at bounding box center [276, 178] width 234 height 16
type input "50"
click at [142, 169] on div "Create Product 新增商品 一般資訊 代號 00021-1 代號 名稱 自購植翠賦活髮浴 名稱 商品類別 10 洗髮精 32523046-50…" at bounding box center [276, 33] width 436 height 383
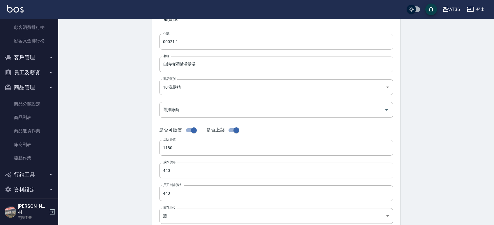
scroll to position [0, 0]
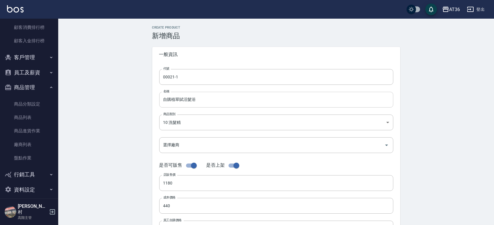
click at [171, 97] on input "自購植翠賦活髮浴" at bounding box center [276, 100] width 234 height 16
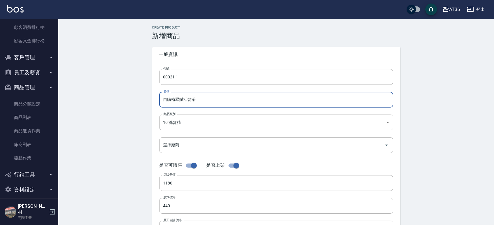
click at [203, 100] on input "自購植翠賦活髮浴" at bounding box center [276, 100] width 234 height 16
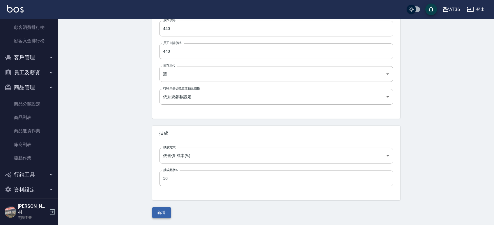
type input "自購植翠賦活髮浴 員工9月"
click at [157, 213] on button "新增" at bounding box center [161, 212] width 19 height 11
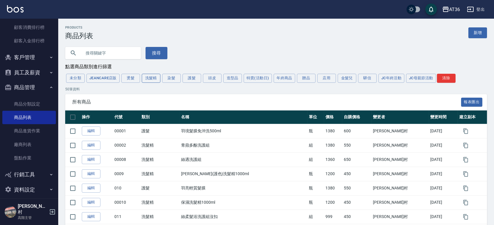
click at [147, 79] on button "洗髮精" at bounding box center [151, 78] width 19 height 9
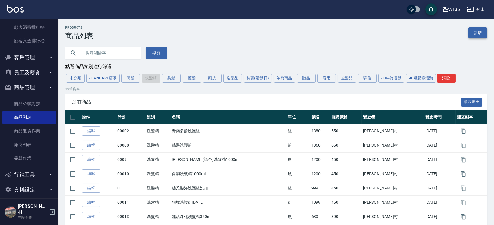
scroll to position [194, 0]
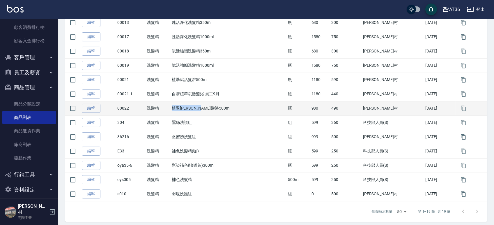
drag, startPoint x: 222, startPoint y: 109, endPoint x: 180, endPoint y: 109, distance: 42.5
click at [180, 109] on td "植翠[PERSON_NAME]髮浴500ml" at bounding box center [228, 108] width 116 height 14
copy td "植翠[PERSON_NAME]髮浴500ml"
click at [228, 109] on td "植翠[PERSON_NAME]髮浴500ml" at bounding box center [228, 108] width 116 height 14
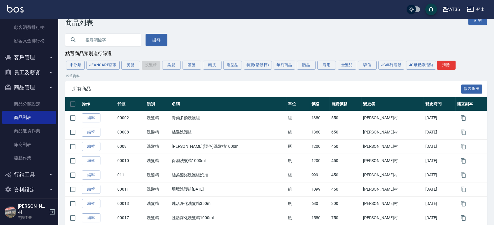
scroll to position [0, 0]
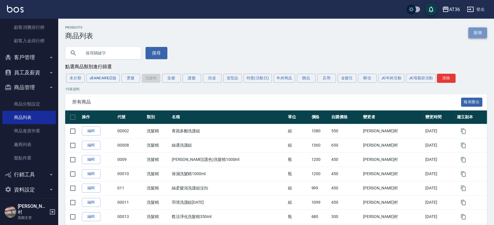
click at [473, 32] on link "新增" at bounding box center [477, 32] width 19 height 11
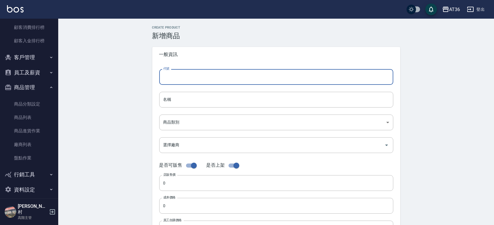
click at [245, 80] on input "代號" at bounding box center [276, 77] width 234 height 16
type input "00022-1"
click at [235, 97] on input "名稱" at bounding box center [276, 100] width 234 height 16
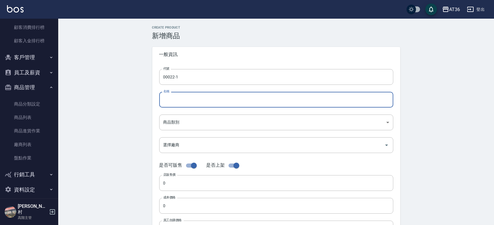
paste input "植翠[PERSON_NAME]髮浴500ml"
click at [163, 99] on input "植翠[PERSON_NAME]髮浴500ml" at bounding box center [276, 100] width 234 height 16
click at [230, 99] on input "自購植翠平衡髮浴500ml" at bounding box center [276, 100] width 234 height 16
type input "自購植翠平衡髮浴 9月"
click at [196, 121] on body "AT36 登出 櫃檯作業 打帳單 帳單列表 掛單列表 座位開單 營業儀表板 現金收支登錄 高階收支登錄 材料自購登錄 每日結帳 排班表 現場電腦打卡 掃碼打卡…" at bounding box center [247, 201] width 494 height 402
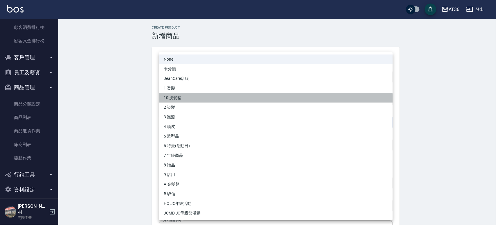
click at [180, 95] on li "10 洗髮精" at bounding box center [276, 98] width 234 height 10
type input "32523046-5092-4be3-958f-ed05ce85c2cb"
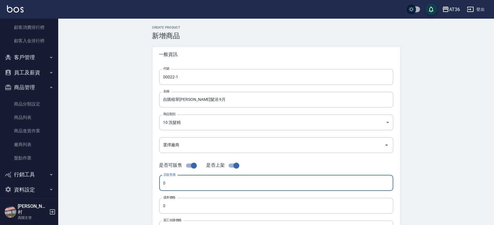
click at [170, 184] on input "0" at bounding box center [276, 183] width 234 height 16
type input "980"
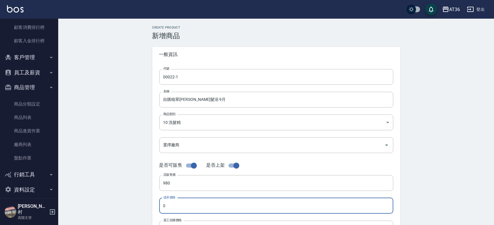
click at [176, 203] on input "0" at bounding box center [276, 206] width 234 height 16
type input "380"
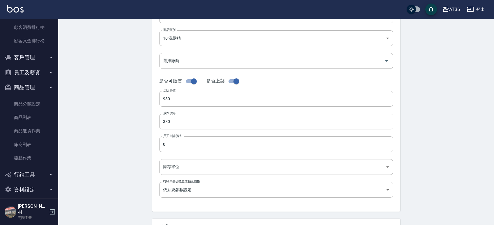
scroll to position [116, 0]
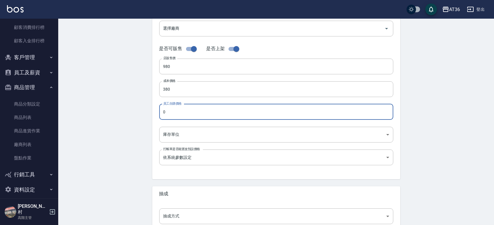
click at [175, 112] on input "0" at bounding box center [276, 112] width 234 height 16
type input "380"
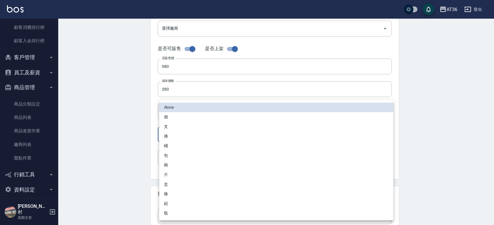
click at [173, 135] on body "AT36 登出 櫃檯作業 打帳單 帳單列表 掛單列表 座位開單 營業儀表板 現金收支登錄 高階收支登錄 材料自購登錄 每日結帳 排班表 現場電腦打卡 掃碼打卡…" at bounding box center [247, 85] width 494 height 402
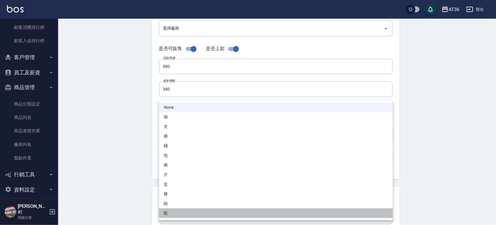
click at [173, 214] on li "瓶" at bounding box center [276, 213] width 234 height 10
type input "瓶"
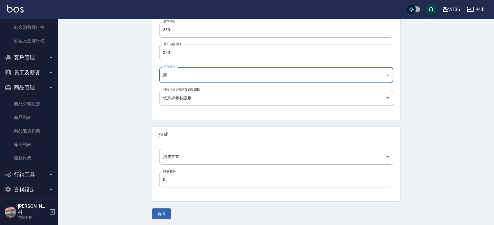
scroll to position [177, 0]
click at [172, 157] on body "AT36 登出 櫃檯作業 打帳單 帳單列表 掛單列表 座位開單 營業儀表板 現金收支登錄 高階收支登錄 材料自購登錄 每日結帳 排班表 現場電腦打卡 掃碼打卡…" at bounding box center [247, 24] width 494 height 402
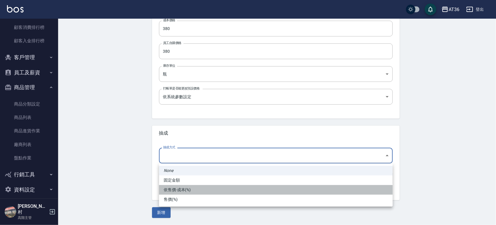
click at [175, 188] on li "依售價-成本(%)" at bounding box center [276, 190] width 234 height 10
type input "byCost"
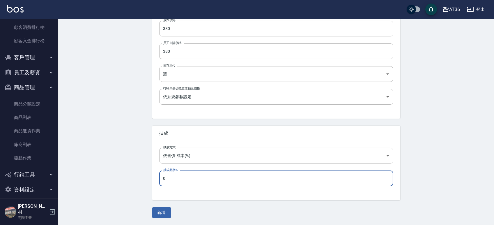
click at [173, 179] on input "0" at bounding box center [276, 178] width 234 height 16
type input "50"
click at [161, 213] on button "新增" at bounding box center [161, 212] width 19 height 11
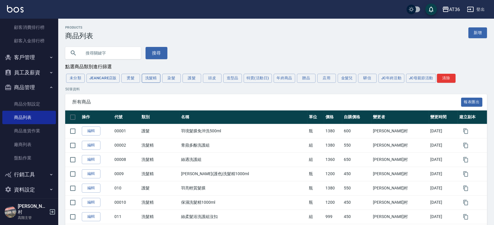
click at [150, 78] on button "洗髮精" at bounding box center [151, 78] width 19 height 9
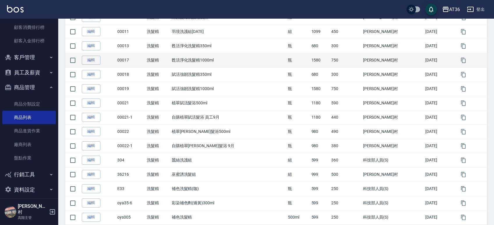
scroll to position [194, 0]
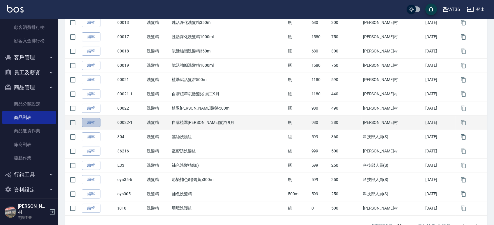
click at [93, 121] on link "編輯" at bounding box center [91, 122] width 19 height 9
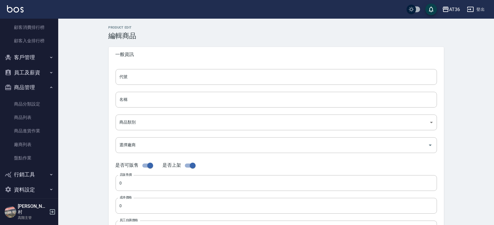
type input "00022-1"
type input "自購植翠平衡髮浴 9月"
type input "32523046-5092-4be3-958f-ed05ce85c2cb"
type input "980"
type input "380"
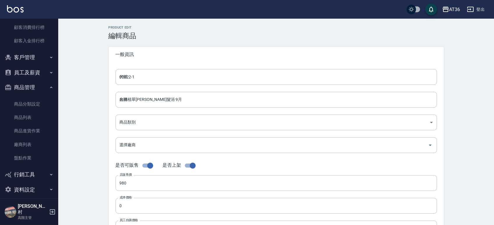
type input "380"
type input "瓶"
type input "UNSET"
click at [152, 98] on input "自購植翠平衡髮浴 9月" at bounding box center [276, 100] width 321 height 16
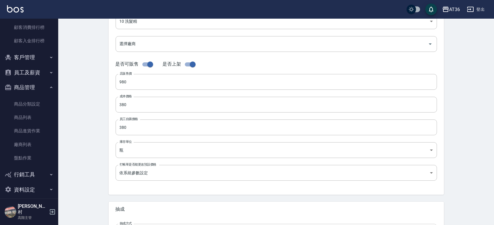
scroll to position [177, 0]
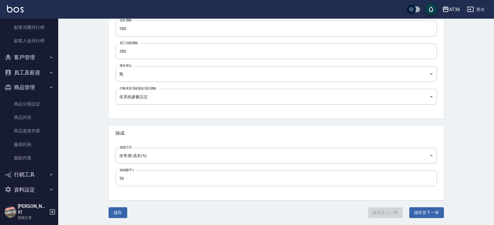
type input "自購植翠[PERSON_NAME]髮浴 員工9月"
click at [117, 212] on button "儲存" at bounding box center [118, 212] width 19 height 11
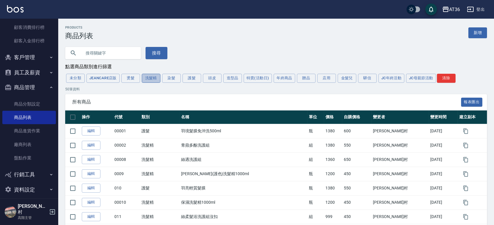
click at [151, 80] on button "洗髮精" at bounding box center [151, 78] width 19 height 9
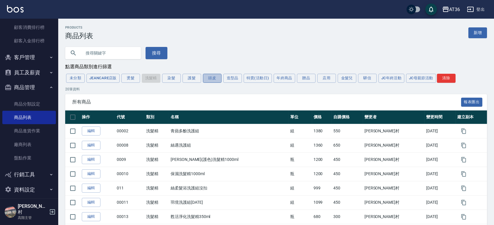
click at [215, 80] on button "頭皮" at bounding box center [212, 78] width 19 height 9
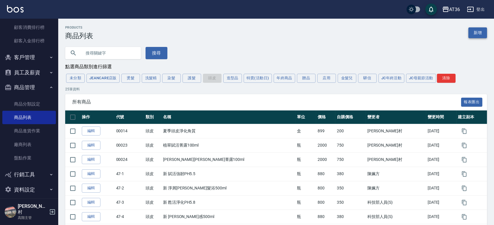
click at [477, 34] on link "新增" at bounding box center [477, 32] width 19 height 11
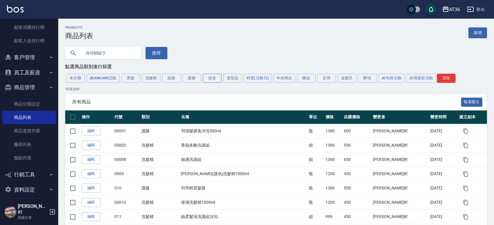
click at [211, 81] on button "頭皮" at bounding box center [212, 78] width 19 height 9
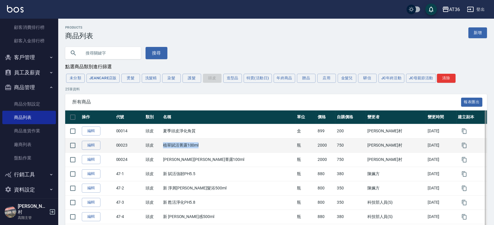
drag, startPoint x: 217, startPoint y: 145, endPoint x: 177, endPoint y: 144, distance: 40.2
click at [177, 144] on td "植翠賦活菁露100ml" at bounding box center [228, 145] width 134 height 14
copy td "植翠賦活菁露100ml"
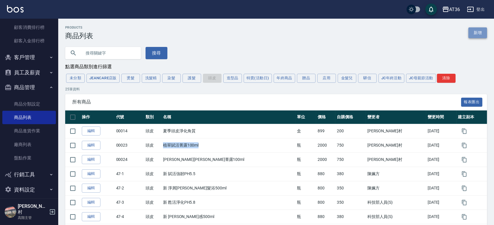
click at [473, 33] on link "新增" at bounding box center [477, 32] width 19 height 11
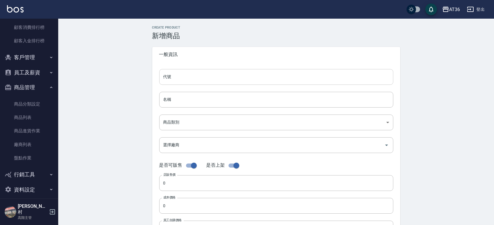
click at [179, 80] on input "代號" at bounding box center [276, 77] width 234 height 16
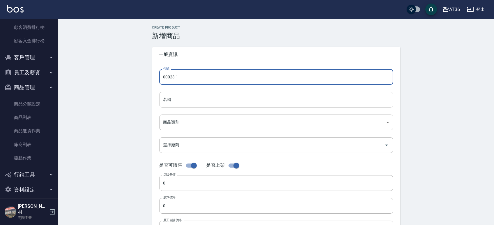
type input "00023-1"
click at [180, 98] on input "名稱" at bounding box center [276, 100] width 234 height 16
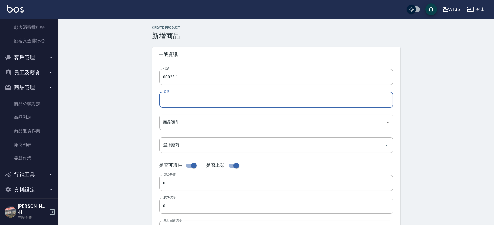
paste input "植翠賦活菁露100ml"
click at [164, 98] on input "植翠賦活菁露100ml" at bounding box center [276, 100] width 234 height 16
drag, startPoint x: 214, startPoint y: 101, endPoint x: 198, endPoint y: 101, distance: 16.6
click at [198, 101] on input "自購 植翠賦活菁露100ml" at bounding box center [276, 100] width 234 height 16
type input "自購 植翠賦活菁露 9月"
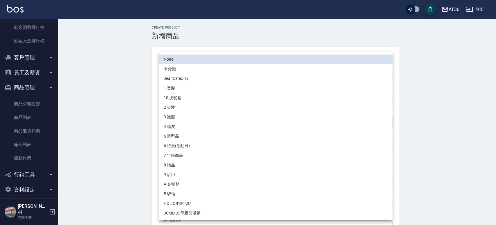
click at [191, 121] on body "AT36 登出 櫃檯作業 打帳單 帳單列表 掛單列表 座位開單 營業儀表板 現金收支登錄 高階收支登錄 材料自購登錄 每日結帳 排班表 現場電腦打卡 掃碼打卡…" at bounding box center [248, 201] width 496 height 402
click at [181, 126] on li "4 頭皮" at bounding box center [276, 127] width 234 height 10
type input "c2cf89bc-be8e-40b6-b570-646ef50b7821"
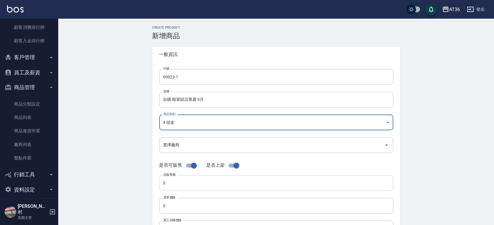
click at [171, 187] on input "0" at bounding box center [276, 183] width 234 height 16
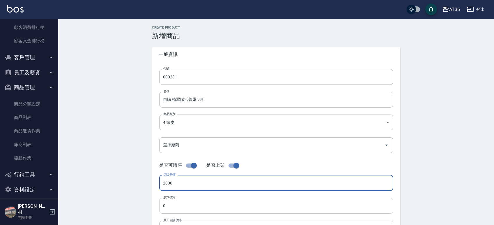
type input "2000"
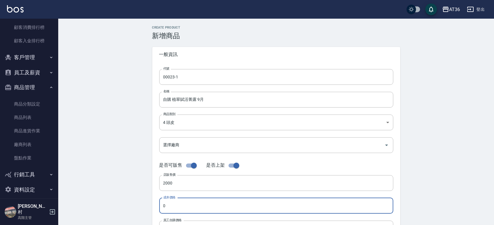
click at [174, 205] on input "0" at bounding box center [276, 206] width 234 height 16
type input "7"
type input "600"
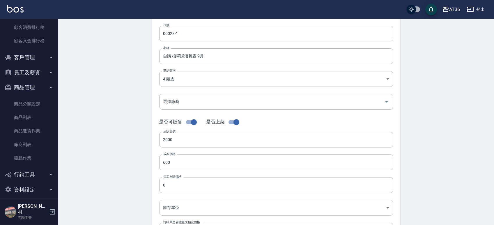
scroll to position [77, 0]
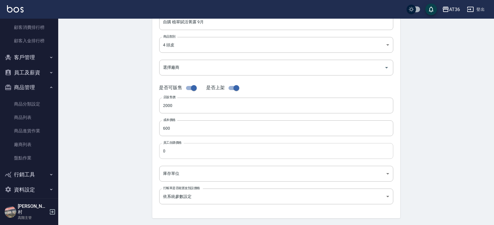
click at [175, 150] on input "0" at bounding box center [276, 151] width 234 height 16
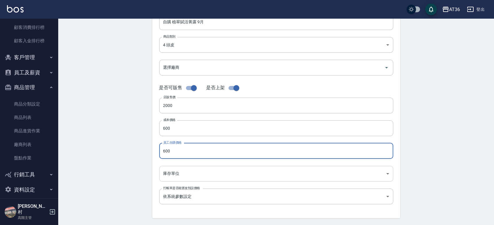
type input "600"
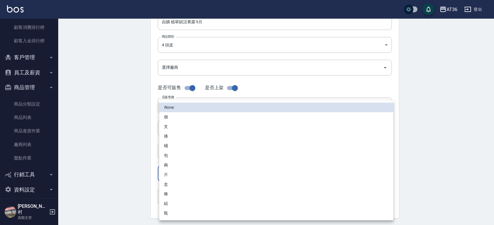
click at [173, 171] on body "AT36 登出 櫃檯作業 打帳單 帳單列表 掛單列表 座位開單 營業儀表板 現金收支登錄 高階收支登錄 材料自購登錄 每日結帳 排班表 現場電腦打卡 掃碼打卡…" at bounding box center [247, 124] width 494 height 402
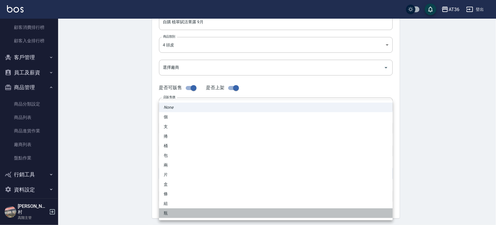
click at [167, 213] on li "瓶" at bounding box center [276, 213] width 234 height 10
type input "瓶"
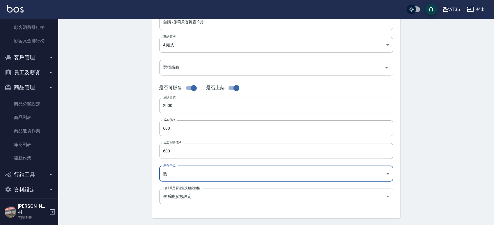
click at [148, 184] on div "Create Product 新增商品 一般資訊 代號 00023-1 代號 名稱 自購 植翠賦活菁露 9月 名稱 商品類別 4 頭皮 c2cf89bc-…" at bounding box center [276, 132] width 262 height 369
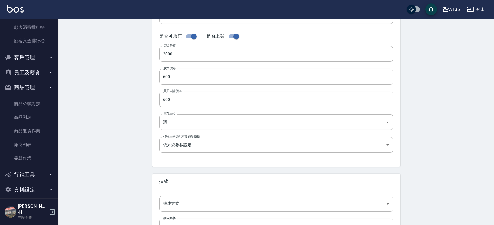
scroll to position [177, 0]
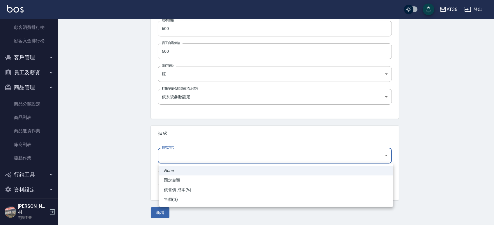
click at [180, 155] on body "AT36 登出 櫃檯作業 打帳單 帳單列表 掛單列表 座位開單 營業儀表板 現金收支登錄 高階收支登錄 材料自購登錄 每日結帳 排班表 現場電腦打卡 掃碼打卡…" at bounding box center [247, 24] width 494 height 402
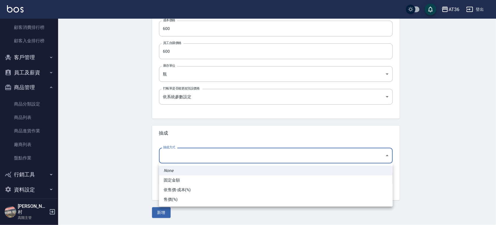
click at [177, 187] on li "依售價-成本(%)" at bounding box center [276, 190] width 234 height 10
type input "byCost"
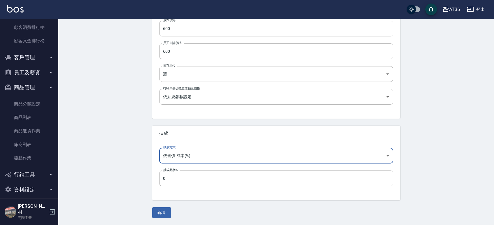
click at [174, 177] on input "0" at bounding box center [276, 178] width 234 height 16
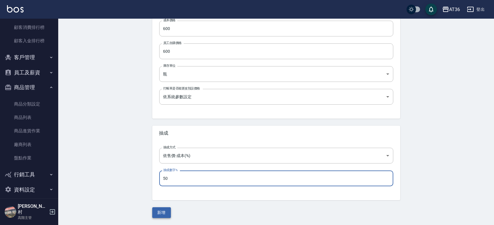
type input "50"
click at [155, 210] on button "新增" at bounding box center [161, 212] width 19 height 11
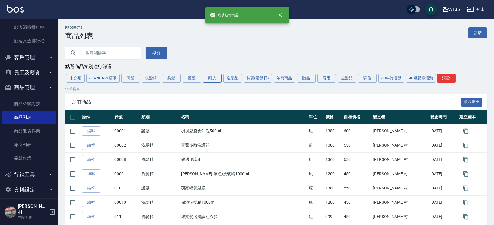
click at [216, 79] on button "頭皮" at bounding box center [212, 78] width 19 height 9
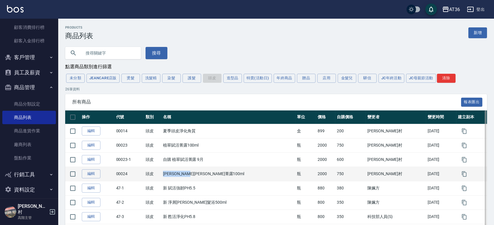
drag, startPoint x: 215, startPoint y: 174, endPoint x: 176, endPoint y: 173, distance: 39.0
click at [176, 173] on td "[PERSON_NAME][PERSON_NAME]菁露100ml" at bounding box center [228, 173] width 134 height 14
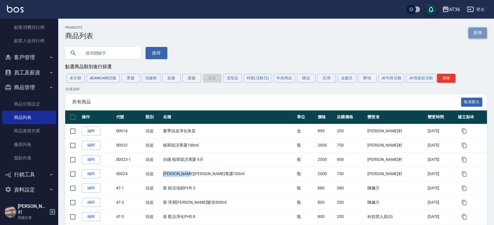
click at [474, 34] on link "新增" at bounding box center [477, 32] width 19 height 11
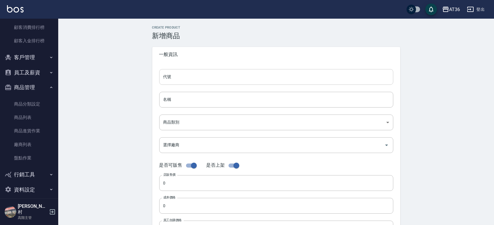
click at [174, 71] on input "代號" at bounding box center [276, 77] width 234 height 16
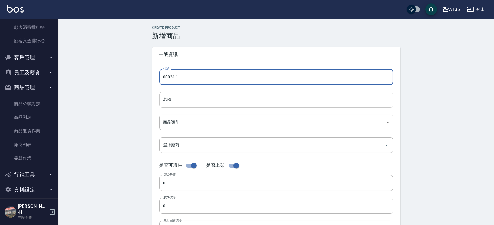
type input "00024-1"
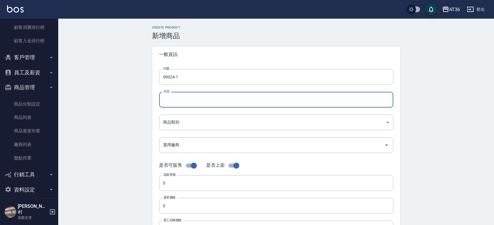
click at [182, 98] on input "名稱" at bounding box center [276, 100] width 234 height 16
paste input "[PERSON_NAME][PERSON_NAME]菁露100ml"
click at [164, 99] on input "[PERSON_NAME][PERSON_NAME]菁露100ml" at bounding box center [276, 100] width 234 height 16
drag, startPoint x: 213, startPoint y: 99, endPoint x: 197, endPoint y: 100, distance: 15.7
click at [197, 100] on input "自購 植翠平衡菁露100ml" at bounding box center [276, 100] width 234 height 16
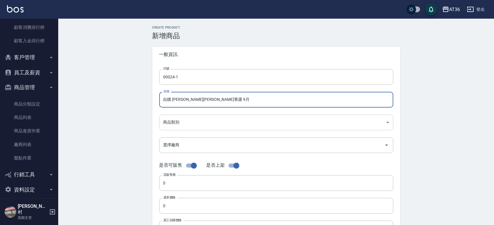
type input "自購 [PERSON_NAME][PERSON_NAME]菁露 9月"
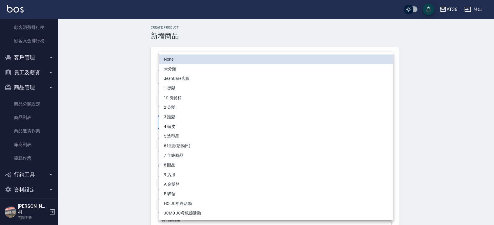
click at [189, 119] on body "AT36 登出 櫃檯作業 打帳單 帳單列表 掛單列表 座位開單 營業儀表板 現金收支登錄 高階收支登錄 材料自購登錄 每日結帳 排班表 現場電腦打卡 掃碼打卡…" at bounding box center [247, 201] width 494 height 402
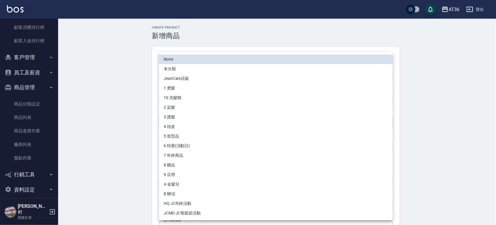
click at [182, 125] on li "4 頭皮" at bounding box center [276, 127] width 234 height 10
type input "c2cf89bc-be8e-40b6-b570-646ef50b7821"
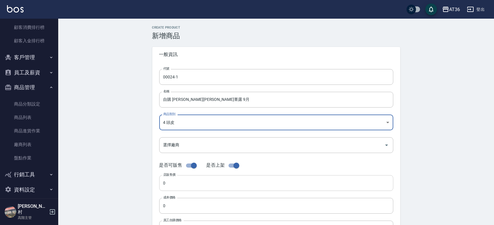
click at [173, 183] on input "0" at bounding box center [276, 183] width 234 height 16
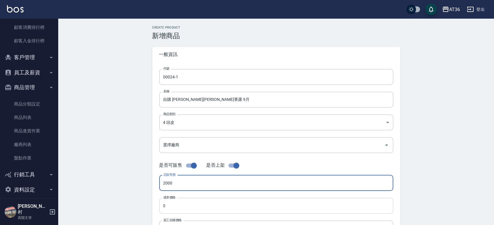
type input "2000"
click at [177, 207] on input "0" at bounding box center [276, 206] width 234 height 16
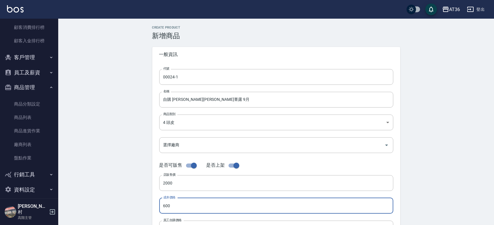
type input "600"
click at [152, 202] on div "代號 00024-1 代號 名稱 自購 植翠平衡菁露 9月 名稱 商品類別 4 頭皮 c2cf89bc-be8e-40b6-b570-646ef50b78…" at bounding box center [276, 178] width 248 height 233
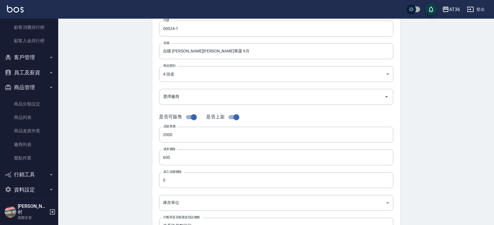
scroll to position [116, 0]
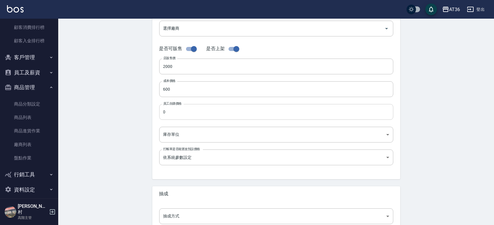
click at [184, 109] on input "0" at bounding box center [276, 112] width 234 height 16
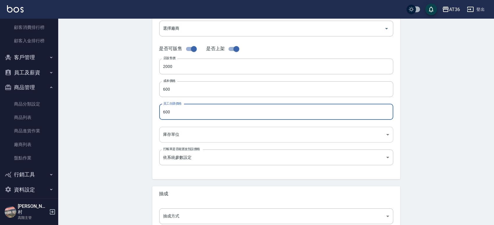
type input "600"
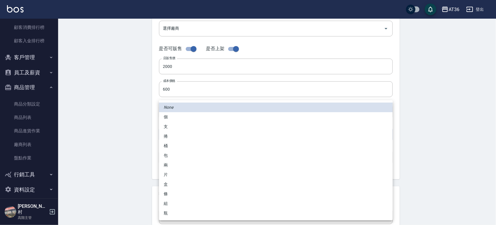
click at [184, 134] on body "AT36 登出 櫃檯作業 打帳單 帳單列表 掛單列表 座位開單 營業儀表板 現金收支登錄 高階收支登錄 材料自購登錄 每日結帳 排班表 現場電腦打卡 掃碼打卡…" at bounding box center [248, 85] width 496 height 402
click at [171, 212] on li "瓶" at bounding box center [276, 213] width 234 height 10
type input "瓶"
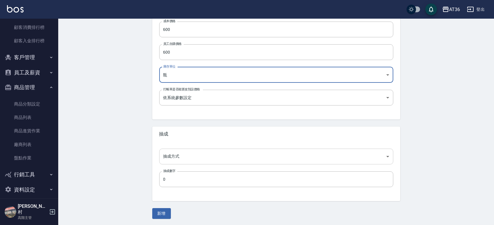
scroll to position [177, 0]
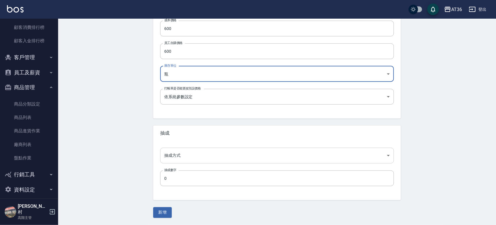
click at [178, 156] on body "AT36 登出 櫃檯作業 打帳單 帳單列表 掛單列表 座位開單 營業儀表板 現金收支登錄 高階收支登錄 材料自購登錄 每日結帳 排班表 現場電腦打卡 掃碼打卡…" at bounding box center [248, 24] width 496 height 402
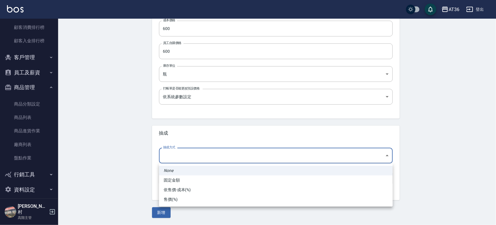
click at [178, 187] on li "依售價-成本(%)" at bounding box center [276, 190] width 234 height 10
type input "byCost"
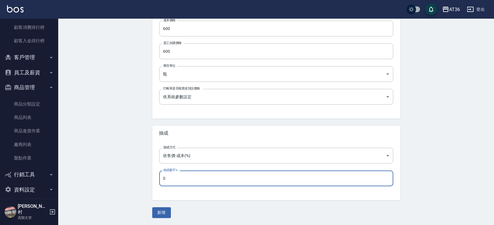
click at [175, 180] on input "0" at bounding box center [276, 178] width 234 height 16
type input "50"
click at [160, 213] on button "新增" at bounding box center [161, 212] width 19 height 11
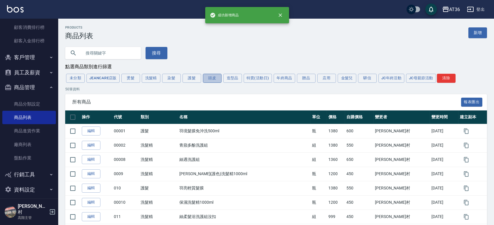
click at [208, 79] on button "頭皮" at bounding box center [212, 78] width 19 height 9
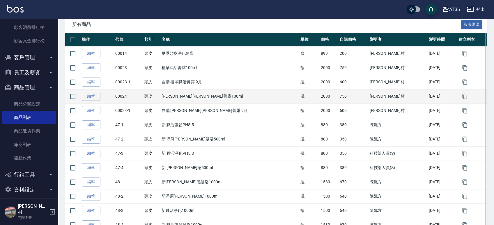
scroll to position [39, 0]
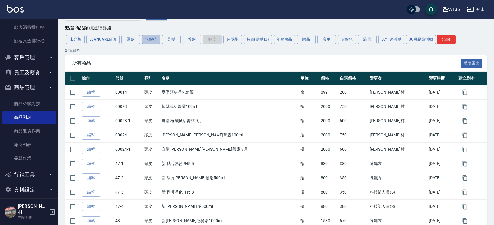
click at [155, 43] on button "洗髮精" at bounding box center [151, 39] width 19 height 9
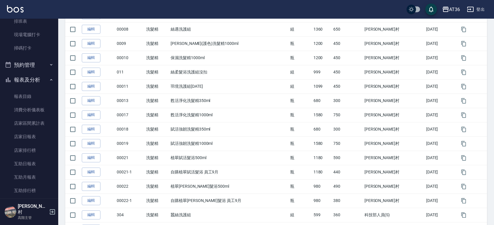
scroll to position [0, 0]
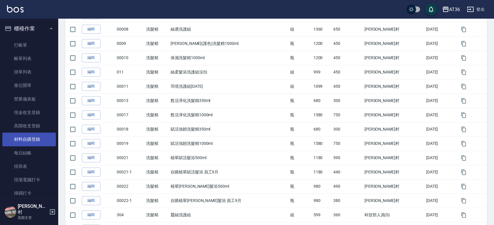
click at [19, 137] on link "材料自購登錄" at bounding box center [29, 138] width 54 height 13
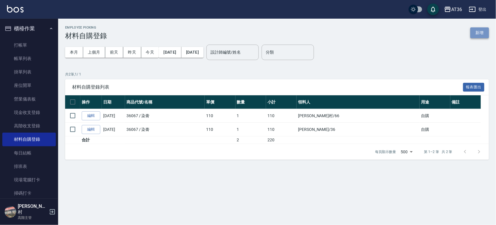
click at [479, 29] on button "新增" at bounding box center [480, 32] width 19 height 11
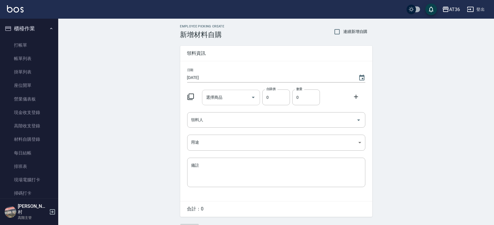
click at [218, 98] on div "選擇商品 選擇商品" at bounding box center [231, 97] width 58 height 15
click at [213, 96] on input "00023-1" at bounding box center [227, 97] width 44 height 10
click at [225, 97] on input "0023-1" at bounding box center [227, 97] width 44 height 10
type input "00023"
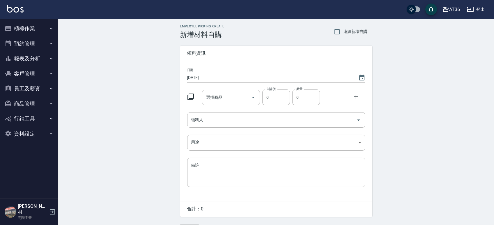
click at [223, 99] on input "選擇商品" at bounding box center [227, 97] width 44 height 10
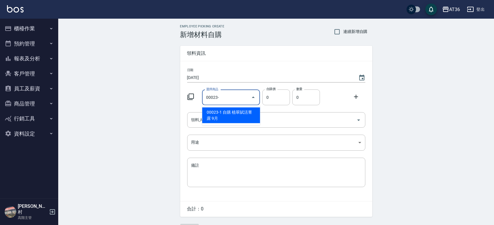
type input "00023-"
click at [156, 118] on div "Employee Picking Create 新增材料自購 連續新增自購 領料資訊 日期 2025/09/16 選擇商品 00023- 選擇商品 自購價 0…" at bounding box center [276, 129] width 436 height 221
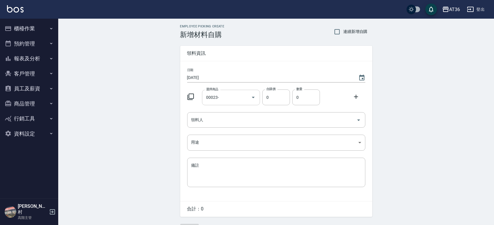
click at [232, 97] on input "00023-" at bounding box center [227, 97] width 44 height 10
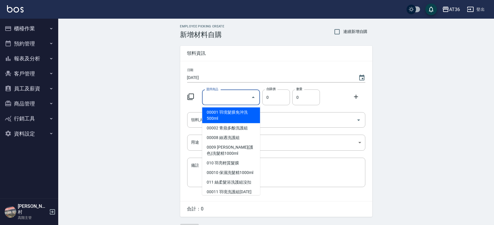
click at [123, 141] on div "Employee Picking Create 新增材料自購 連續新增自購 領料資訊 日期 2025/09/16 選擇商品 選擇商品 自購價 0 自購價 數量…" at bounding box center [276, 129] width 436 height 221
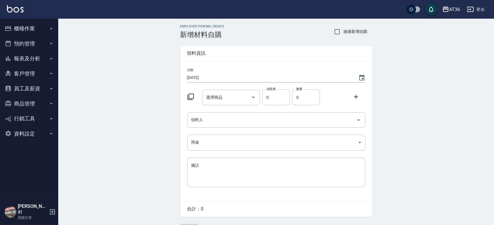
click at [28, 28] on button "櫃檯作業" at bounding box center [29, 28] width 54 height 15
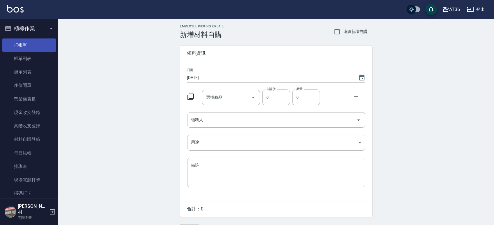
click at [28, 45] on link "打帳單" at bounding box center [29, 44] width 54 height 13
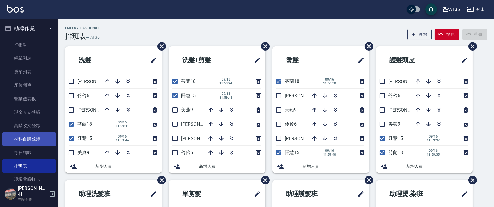
click at [35, 140] on link "材料自購登錄" at bounding box center [29, 138] width 54 height 13
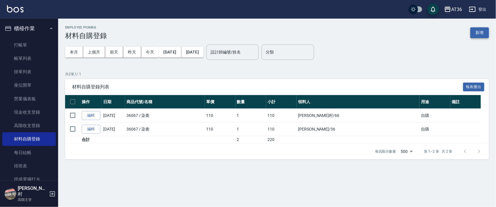
click at [483, 33] on button "新增" at bounding box center [480, 32] width 19 height 11
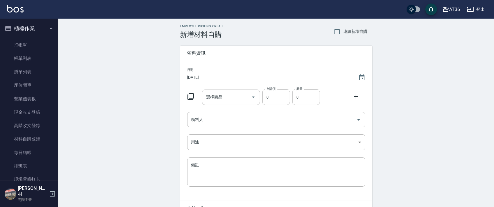
click at [190, 96] on icon at bounding box center [190, 96] width 7 height 7
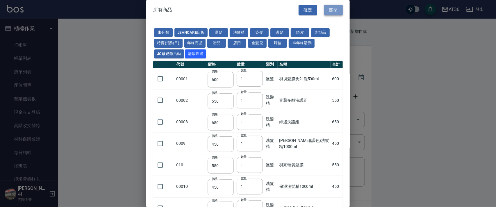
click at [333, 9] on button "關閉" at bounding box center [333, 10] width 19 height 11
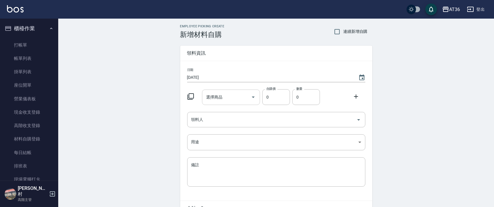
click at [207, 100] on input "選擇商品" at bounding box center [227, 97] width 44 height 10
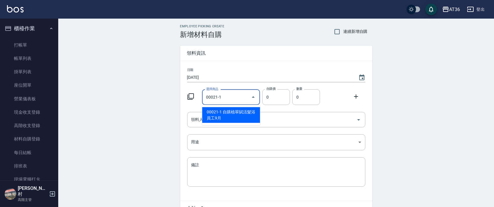
click at [239, 111] on li "00021-1 自購植翠賦活髮浴 員工9月" at bounding box center [231, 115] width 58 height 16
type input "自購植翠賦活髮浴 員工9月"
type input "440"
type input "1"
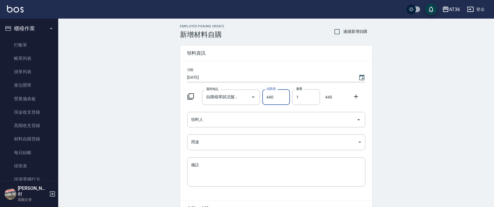
click at [192, 97] on icon at bounding box center [190, 96] width 7 height 7
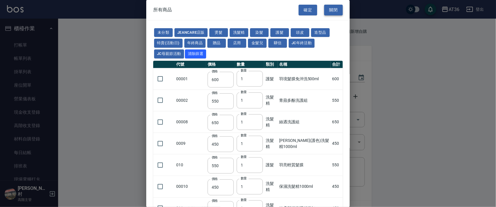
click at [328, 11] on button "關閉" at bounding box center [333, 10] width 19 height 11
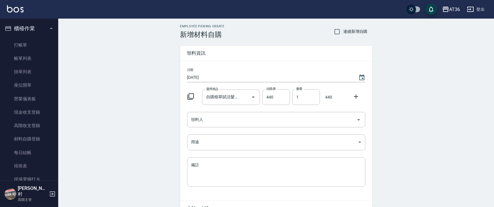
click at [355, 97] on icon at bounding box center [355, 96] width 7 height 7
click at [220, 116] on input "選擇商品" at bounding box center [227, 120] width 44 height 10
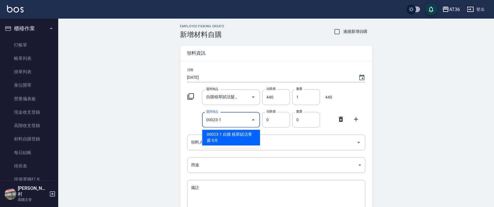
click at [236, 133] on li "00023-1 自購 植翠賦活菁露 9月" at bounding box center [231, 138] width 58 height 16
type input "自購 植翠賦活菁露 9月"
type input "600"
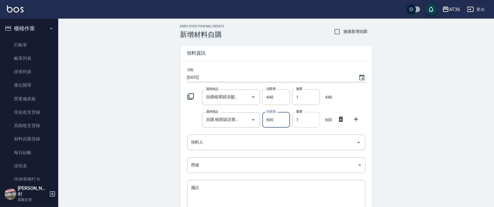
click at [297, 120] on input "1" at bounding box center [306, 120] width 28 height 16
click at [297, 122] on input "02" at bounding box center [306, 120] width 28 height 16
type input "2"
click at [197, 139] on div "領料人 領料人" at bounding box center [276, 142] width 178 height 15
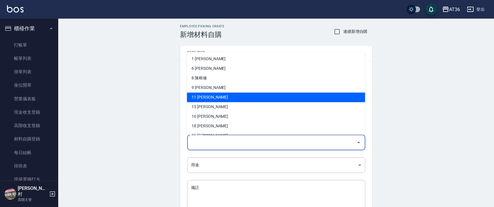
click at [212, 99] on li "11 [PERSON_NAME]" at bounding box center [276, 98] width 178 height 10
type input "溫珮茹"
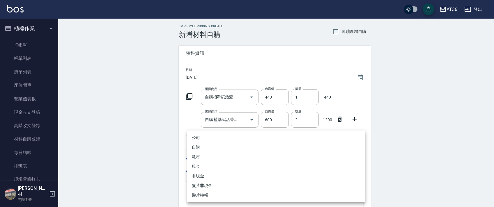
click at [200, 164] on body "AT36 登出 櫃檯作業 打帳單 帳單列表 掛單列表 座位開單 營業儀表板 現金收支登錄 高階收支登錄 材料自購登錄 每日結帳 排班表 現場電腦打卡 掃碼打卡…" at bounding box center [247, 131] width 494 height 262
click at [198, 149] on li "自購" at bounding box center [276, 148] width 178 height 10
type input "自購"
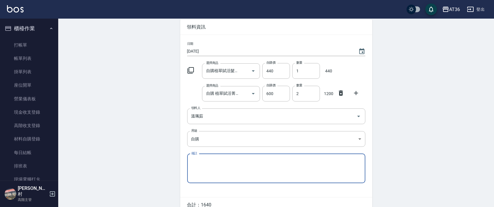
scroll to position [55, 0]
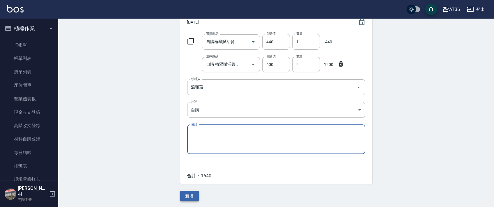
drag, startPoint x: 191, startPoint y: 194, endPoint x: 201, endPoint y: 177, distance: 19.7
click at [191, 194] on button "新增" at bounding box center [189, 196] width 19 height 11
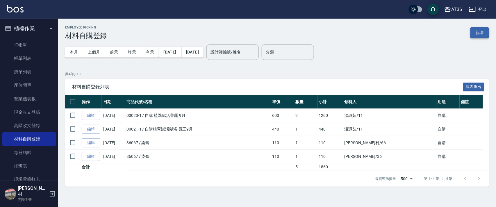
click at [476, 33] on button "新增" at bounding box center [480, 32] width 19 height 11
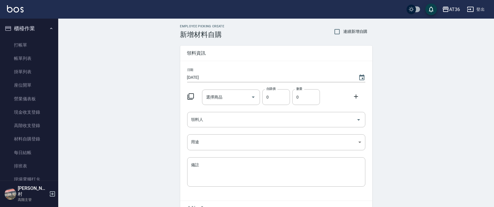
click at [189, 96] on icon at bounding box center [190, 96] width 7 height 7
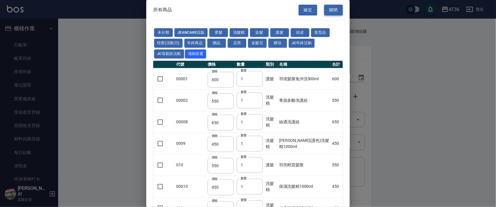
click at [333, 10] on button "關閉" at bounding box center [333, 10] width 19 height 11
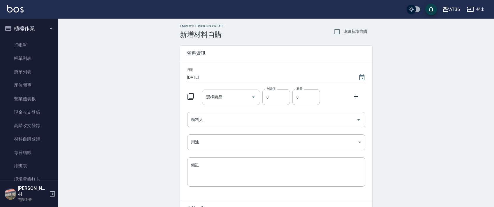
drag, startPoint x: 212, startPoint y: 97, endPoint x: 223, endPoint y: 93, distance: 12.1
click at [212, 98] on input "選擇商品" at bounding box center [227, 97] width 44 height 10
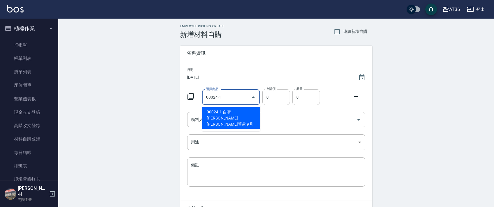
click at [233, 113] on li "00024-1 自購 [PERSON_NAME][PERSON_NAME]菁露 9月" at bounding box center [231, 118] width 58 height 22
type input "自購 [PERSON_NAME][PERSON_NAME]菁露 9月"
type input "600"
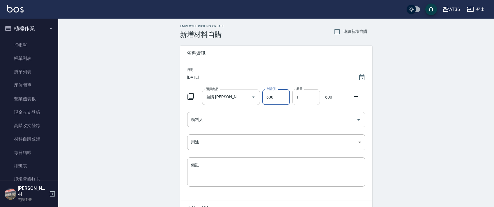
click at [295, 99] on input "1" at bounding box center [306, 97] width 28 height 16
type input "2"
click at [355, 95] on icon at bounding box center [355, 96] width 7 height 7
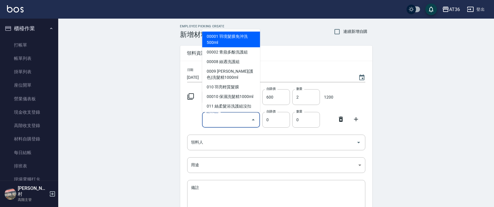
click at [210, 119] on div "選擇商品 選擇商品" at bounding box center [231, 119] width 58 height 15
type input "2"
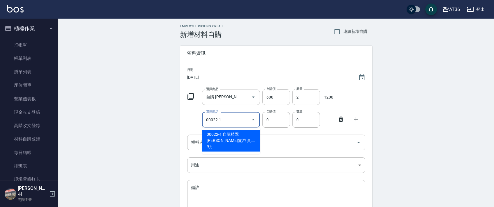
click at [218, 133] on li "00022-1 自購植翠[PERSON_NAME]髮浴 員工9月" at bounding box center [231, 141] width 58 height 22
type input "自購植翠[PERSON_NAME]髮浴 員工9月"
type input "380"
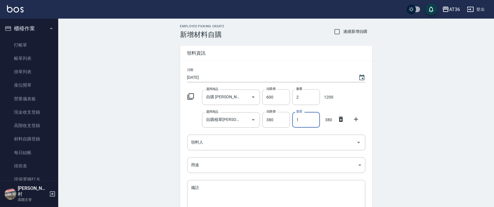
click at [296, 124] on input "1" at bounding box center [306, 120] width 28 height 16
type input "2"
click at [355, 119] on icon at bounding box center [355, 119] width 7 height 7
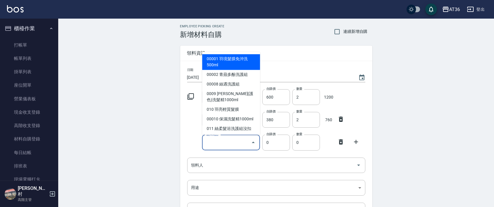
click at [216, 146] on input "選擇商品" at bounding box center [227, 143] width 44 height 10
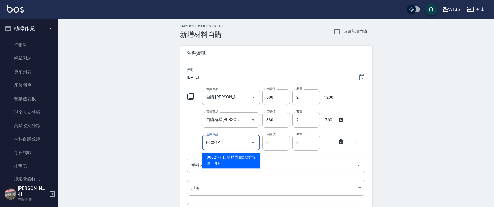
click at [239, 156] on li "00021-1 自購植翠賦活髮浴 員工9月" at bounding box center [231, 161] width 58 height 16
type input "自購植翠賦活髮浴 員工9月"
type input "440"
type input "1"
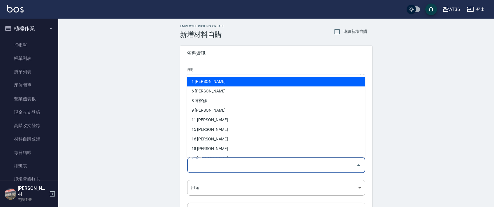
click at [203, 165] on input "領料人" at bounding box center [272, 165] width 164 height 10
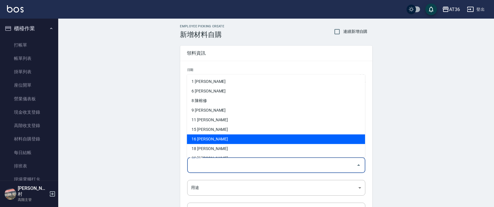
click at [209, 140] on li "16 [PERSON_NAME]" at bounding box center [276, 140] width 178 height 10
type input "簡金鳳"
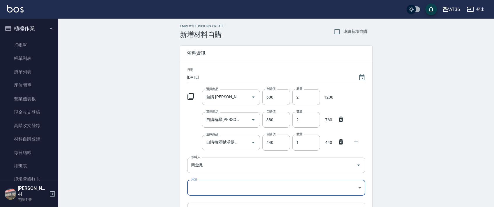
click at [197, 188] on body "AT36 登出 櫃檯作業 打帳單 帳單列表 掛單列表 座位開單 營業儀表板 現金收支登錄 高階收支登錄 材料自購登錄 每日結帳 排班表 現場電腦打卡 掃碼打卡…" at bounding box center [247, 142] width 494 height 285
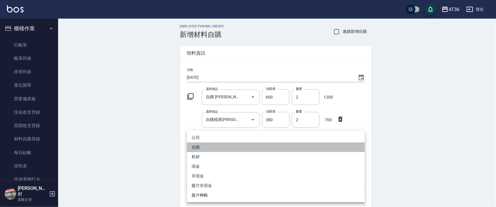
drag, startPoint x: 200, startPoint y: 149, endPoint x: 296, endPoint y: 186, distance: 102.9
click at [200, 150] on li "自購" at bounding box center [276, 148] width 178 height 10
type input "自購"
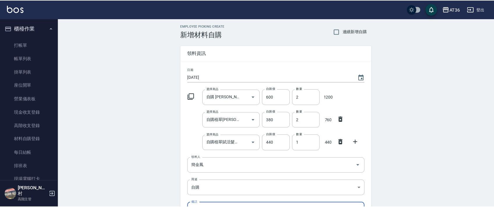
scroll to position [78, 0]
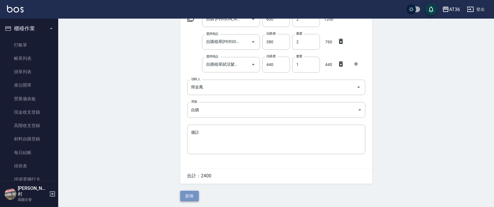
click at [192, 191] on button "新增" at bounding box center [189, 196] width 19 height 11
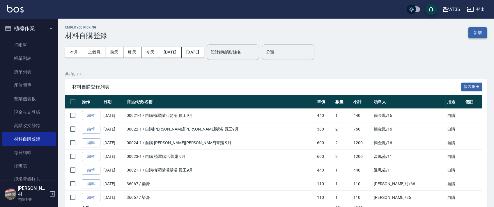
click at [476, 33] on button "新增" at bounding box center [477, 32] width 19 height 11
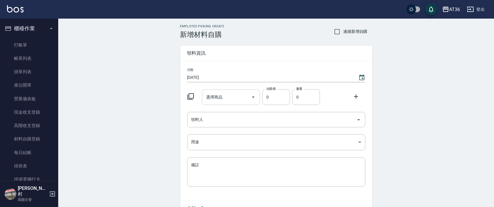
click at [216, 96] on div "選擇商品 選擇商品" at bounding box center [231, 97] width 58 height 15
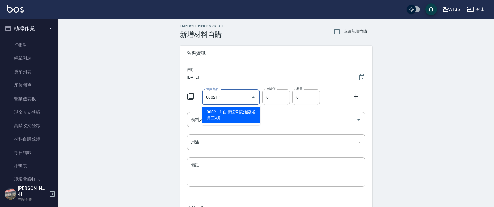
click at [226, 112] on li "00021-1 自購植翠賦活髮浴 員工9月" at bounding box center [231, 115] width 58 height 16
type input "自購植翠賦活髮浴 員工9月"
type input "440"
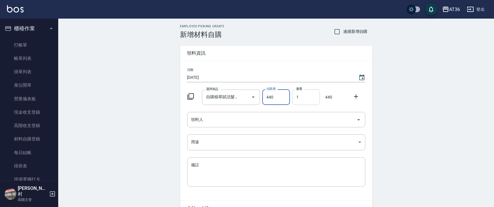
drag, startPoint x: 297, startPoint y: 97, endPoint x: 314, endPoint y: 99, distance: 17.2
click at [296, 98] on input "1" at bounding box center [306, 97] width 28 height 16
type input "2"
click at [355, 95] on icon at bounding box center [355, 96] width 7 height 7
click at [202, 122] on div "選擇商品" at bounding box center [231, 119] width 58 height 15
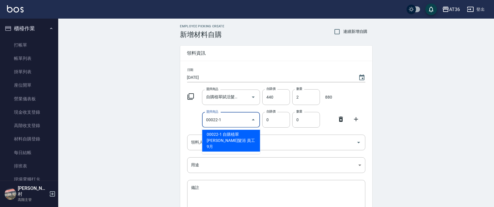
click at [230, 134] on li "00022-1 自購植翠[PERSON_NAME]髮浴 員工9月" at bounding box center [231, 141] width 58 height 22
type input "自購植翠[PERSON_NAME]髮浴 員工9月"
type input "380"
type input "1"
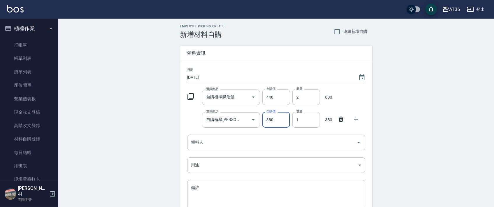
click at [355, 119] on icon at bounding box center [355, 119] width 7 height 7
click at [217, 144] on div "選擇商品 選擇商品" at bounding box center [231, 142] width 58 height 15
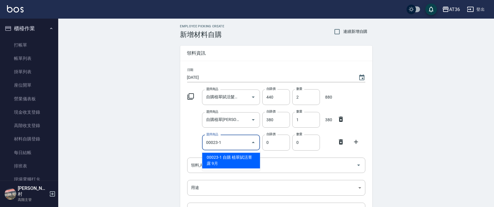
click at [237, 158] on li "00023-1 自購 植翠賦活菁露 9月" at bounding box center [231, 161] width 58 height 16
type input "自購 植翠賦活菁露 9月"
type input "600"
type input "1"
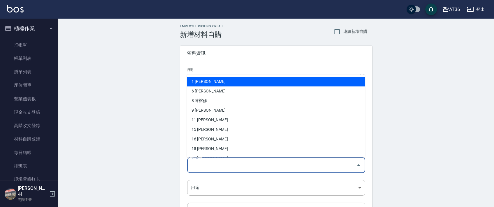
click at [194, 164] on input "領料人" at bounding box center [272, 165] width 164 height 10
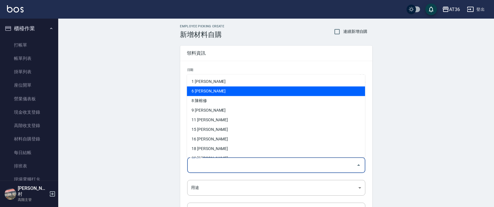
click at [211, 92] on li "6 [PERSON_NAME]" at bounding box center [276, 92] width 178 height 10
type input "林玟伶"
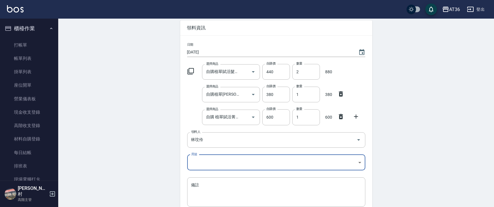
scroll to position [39, 0]
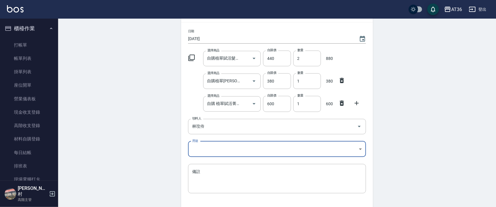
click at [192, 149] on body "AT36 登出 櫃檯作業 打帳單 帳單列表 掛單列表 座位開單 營業儀表板 現金收支登錄 高階收支登錄 材料自購登錄 每日結帳 排班表 現場電腦打卡 掃碼打卡…" at bounding box center [248, 103] width 496 height 285
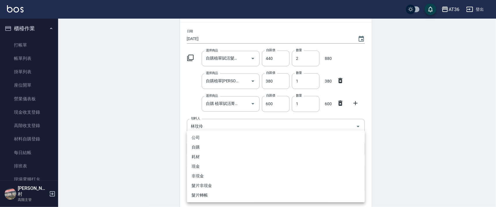
drag, startPoint x: 203, startPoint y: 147, endPoint x: 301, endPoint y: 156, distance: 98.8
click at [203, 148] on li "自購" at bounding box center [276, 148] width 178 height 10
type input "自購"
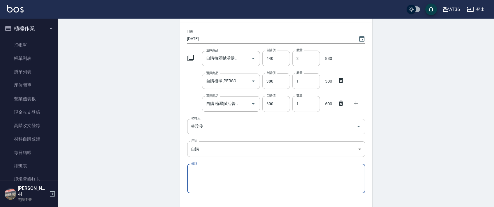
scroll to position [78, 0]
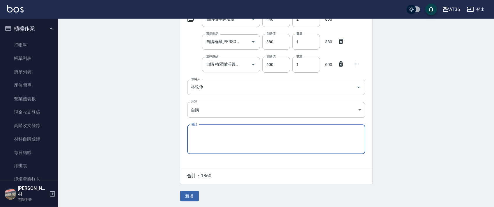
drag, startPoint x: 193, startPoint y: 192, endPoint x: 210, endPoint y: 180, distance: 20.5
click at [192, 192] on button "新增" at bounding box center [189, 196] width 19 height 11
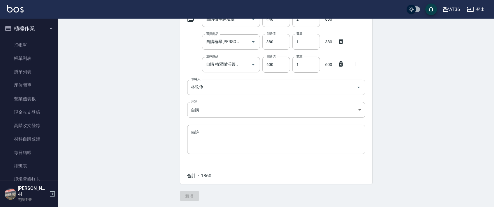
scroll to position [78, 0]
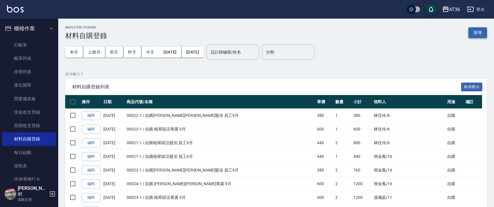
click at [477, 35] on button "新增" at bounding box center [477, 32] width 19 height 11
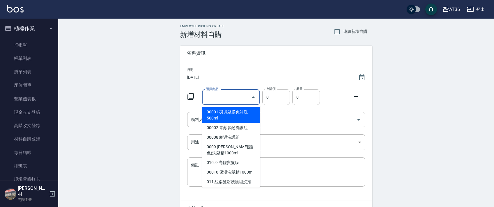
click at [218, 97] on input "選擇商品" at bounding box center [227, 97] width 44 height 10
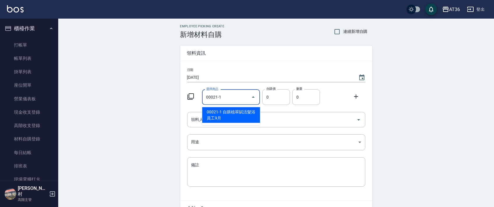
click at [221, 111] on li "00021-1 自購植翠賦活髮浴 員工9月" at bounding box center [231, 115] width 58 height 16
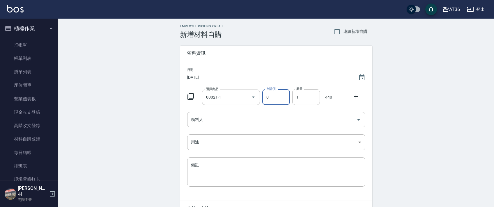
type input "自購植翠賦活髮浴 員工9月"
type input "440"
click at [295, 97] on input "1" at bounding box center [306, 97] width 28 height 16
type input "3"
click at [355, 96] on icon at bounding box center [355, 96] width 7 height 7
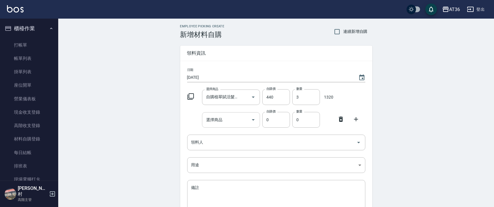
click at [224, 124] on input "選擇商品" at bounding box center [227, 120] width 44 height 10
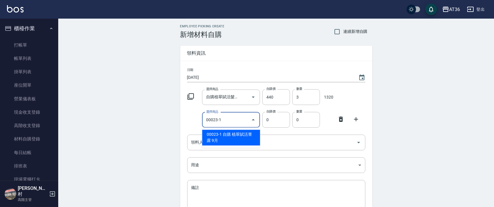
click at [234, 134] on li "00023-1 自購 植翠賦活菁露 9月" at bounding box center [231, 138] width 58 height 16
type input "自購 植翠賦活菁露 9月"
type input "600"
type input "1"
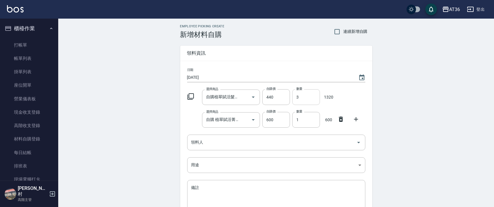
drag, startPoint x: 355, startPoint y: 118, endPoint x: 311, endPoint y: 104, distance: 45.6
click at [355, 118] on icon at bounding box center [355, 119] width 7 height 7
click at [203, 141] on div "選擇商品" at bounding box center [231, 142] width 58 height 15
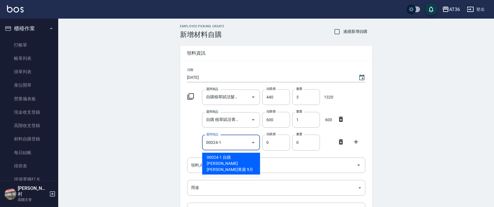
click at [237, 156] on li "00024-1 自購 [PERSON_NAME][PERSON_NAME]菁露 9月" at bounding box center [231, 164] width 58 height 22
type input "自購 [PERSON_NAME][PERSON_NAME]菁露 9月"
type input "600"
type input "1"
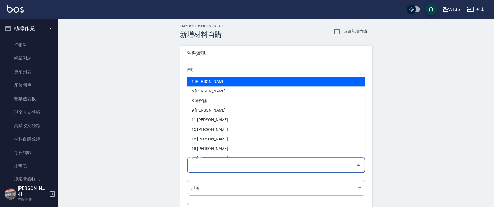
click at [204, 168] on input "領料人" at bounding box center [272, 165] width 164 height 10
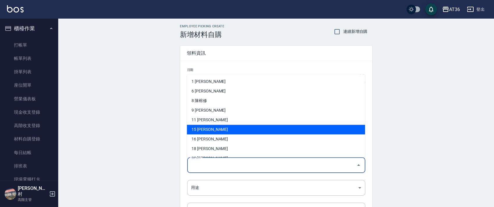
drag, startPoint x: 210, startPoint y: 128, endPoint x: 209, endPoint y: 119, distance: 9.1
click at [210, 128] on li "15 [PERSON_NAME]" at bounding box center [276, 130] width 178 height 10
type input "陳阡慧"
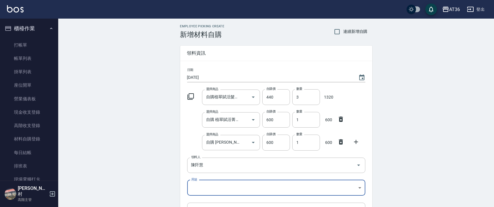
click at [194, 183] on body "AT36 登出 櫃檯作業 打帳單 帳單列表 掛單列表 座位開單 營業儀表板 現金收支登錄 高階收支登錄 材料自購登錄 每日結帳 排班表 現場電腦打卡 掃碼打卡…" at bounding box center [247, 142] width 494 height 285
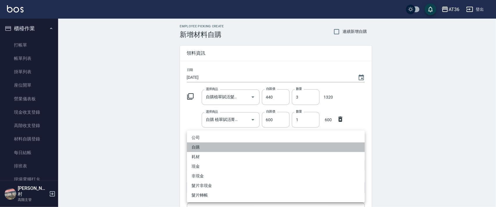
drag, startPoint x: 200, startPoint y: 146, endPoint x: 251, endPoint y: 149, distance: 51.9
click at [200, 146] on li "自購" at bounding box center [276, 148] width 178 height 10
type input "自購"
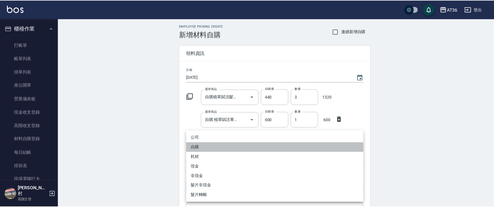
scroll to position [78, 0]
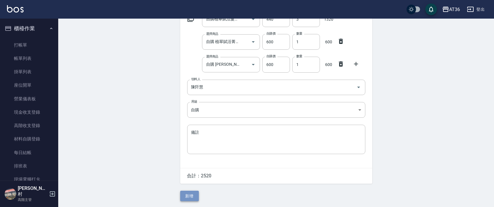
click at [187, 196] on button "新增" at bounding box center [189, 196] width 19 height 11
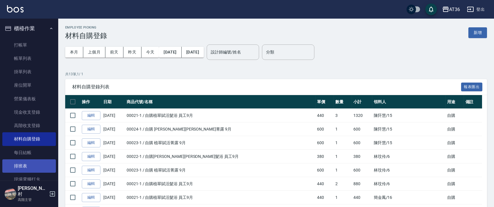
click at [20, 164] on link "排班表" at bounding box center [29, 165] width 54 height 13
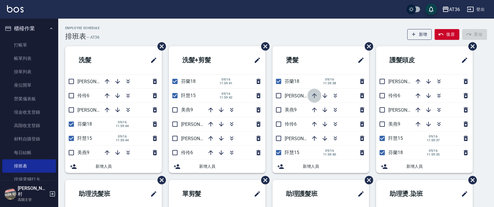
click at [313, 95] on icon "button" at bounding box center [314, 95] width 5 height 5
click at [127, 27] on div "Employee Schedule 排班表 — AT36 新增 復原 重做" at bounding box center [276, 33] width 422 height 14
click at [125, 21] on div "Employee Schedule 排班表 — AT36 新增 復原 重做 洗髮 [PERSON_NAME]16 伶伶6 [PERSON_NAME]11 芬蘭…" at bounding box center [276, 168] width 436 height 298
click at [72, 138] on input "checkbox" at bounding box center [71, 138] width 12 height 12
checkbox input "false"
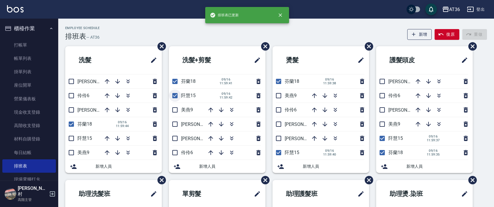
click at [175, 96] on input "checkbox" at bounding box center [175, 96] width 12 height 12
checkbox input "false"
click at [280, 153] on input "checkbox" at bounding box center [278, 153] width 12 height 12
checkbox input "false"
click at [381, 141] on input "checkbox" at bounding box center [382, 138] width 12 height 12
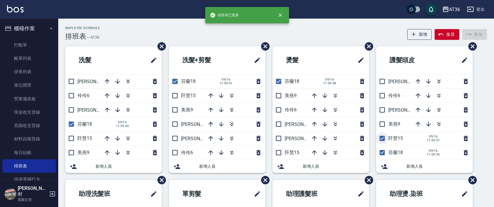
checkbox input "false"
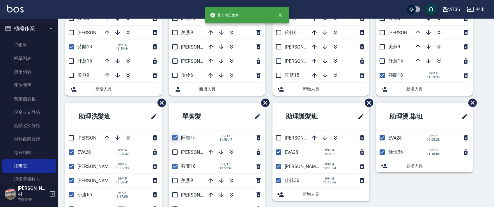
click at [175, 137] on input "checkbox" at bounding box center [175, 138] width 12 height 12
checkbox input "false"
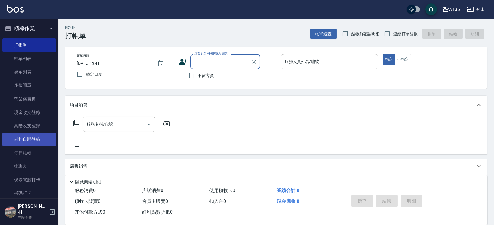
click at [24, 139] on link "材料自購登錄" at bounding box center [29, 138] width 54 height 13
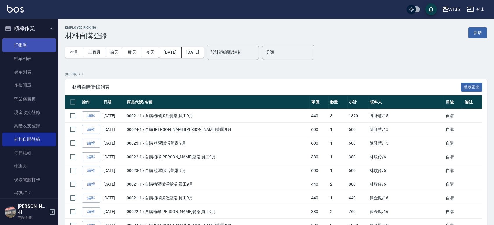
click at [21, 47] on link "打帳單" at bounding box center [29, 44] width 54 height 13
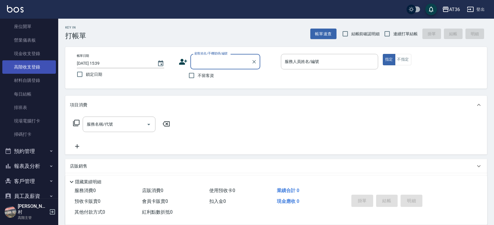
scroll to position [110, 0]
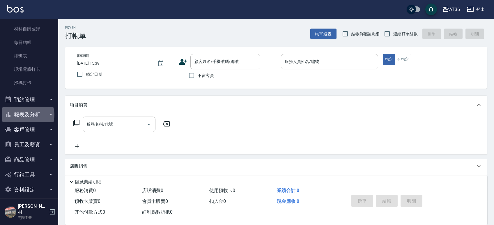
click at [27, 114] on button "報表及分析" at bounding box center [29, 114] width 54 height 15
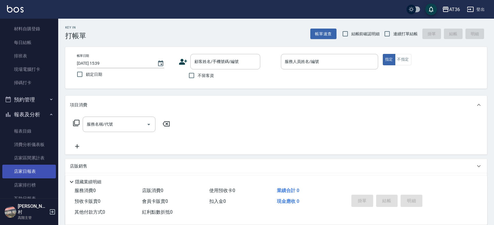
click at [29, 168] on link "店家日報表" at bounding box center [29, 170] width 54 height 13
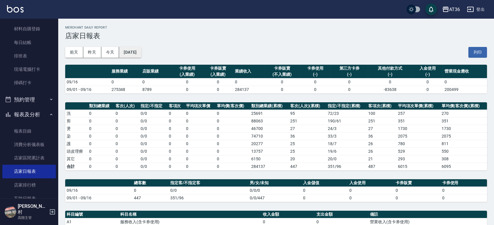
click at [139, 50] on button "[DATE]" at bounding box center [130, 52] width 22 height 11
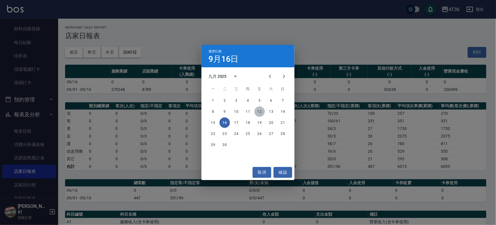
click at [259, 111] on button "12" at bounding box center [260, 111] width 10 height 10
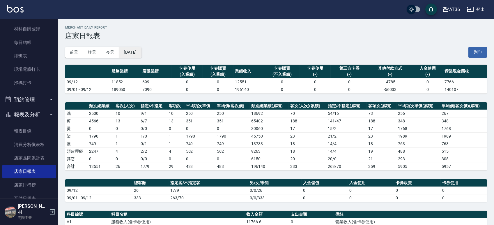
click at [141, 51] on button "2025/09/12" at bounding box center [130, 52] width 22 height 11
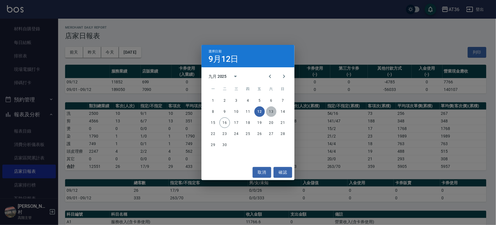
click at [271, 111] on button "13" at bounding box center [271, 111] width 10 height 10
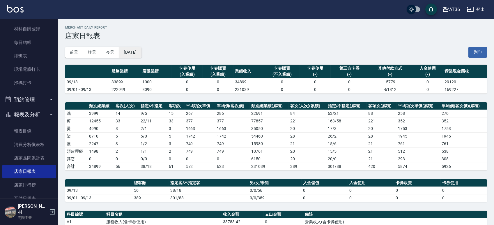
click at [141, 50] on button "2025/09/13" at bounding box center [130, 52] width 22 height 11
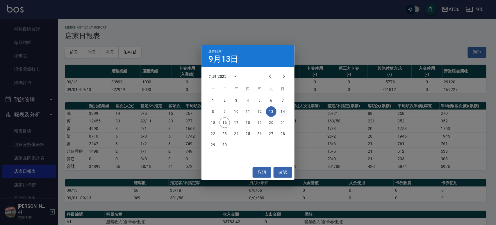
click at [282, 112] on button "14" at bounding box center [283, 111] width 10 height 10
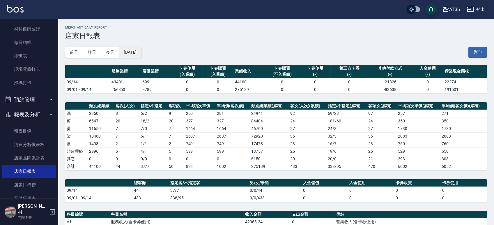
click at [133, 52] on button "2025/09/14" at bounding box center [130, 52] width 22 height 11
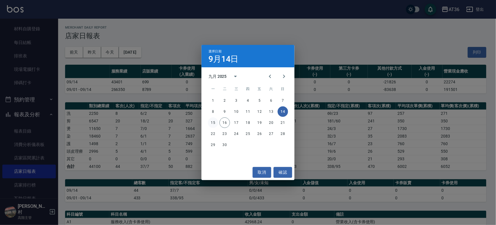
click at [211, 124] on button "15" at bounding box center [213, 122] width 10 height 10
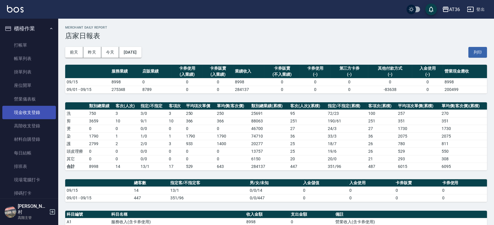
click at [28, 110] on link "現金收支登錄" at bounding box center [29, 112] width 54 height 13
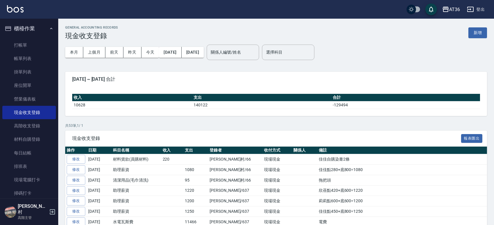
scroll to position [116, 0]
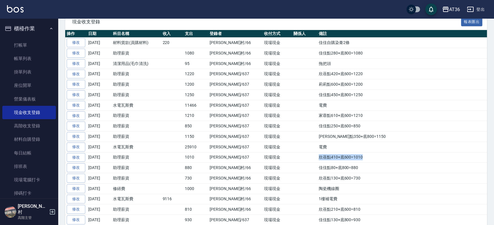
drag, startPoint x: 337, startPoint y: 157, endPoint x: 294, endPoint y: 157, distance: 42.8
click at [317, 157] on td "欣蓓點410+底600=1010" at bounding box center [402, 157] width 170 height 10
copy td "欣蓓點410+底600=1010"
click at [317, 150] on td "電費" at bounding box center [402, 146] width 170 height 10
drag, startPoint x: 308, startPoint y: 147, endPoint x: 293, endPoint y: 148, distance: 14.9
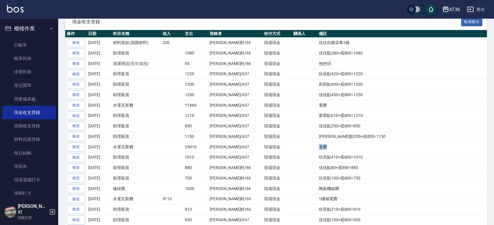
click at [293, 148] on tr "修改 2025-09-13 水電瓦斯費 25910 蘇憶琳/637 現場現金 電費" at bounding box center [276, 146] width 422 height 10
copy tr "電費"
click at [327, 135] on td "EVa點350+底800=1150" at bounding box center [402, 136] width 170 height 10
drag, startPoint x: 339, startPoint y: 134, endPoint x: 287, endPoint y: 133, distance: 51.8
click at [287, 133] on tr "修改 2025-09-13 助理薪資 1150 蘇憶琳/637 現場現金 EVa點350+底800=1150" at bounding box center [276, 136] width 422 height 10
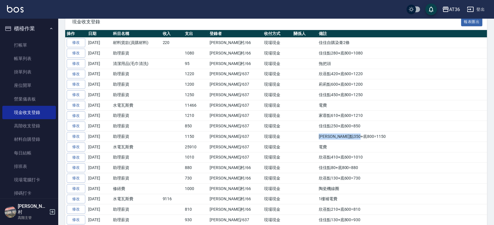
copy tr "EVa點350+底800=1150"
drag, startPoint x: 342, startPoint y: 125, endPoint x: 296, endPoint y: 129, distance: 46.2
click at [317, 129] on td "佳佳點250+底600=850" at bounding box center [402, 126] width 170 height 10
copy td "佳佳點250+底600=850"
drag, startPoint x: 342, startPoint y: 116, endPoint x: 294, endPoint y: 116, distance: 48.0
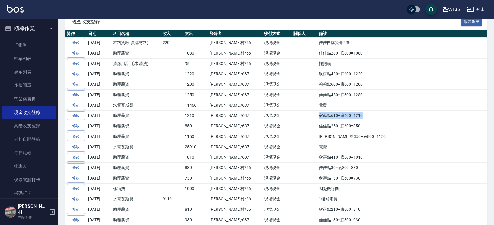
click at [317, 116] on td "家蓉點610+底600=1210" at bounding box center [402, 115] width 170 height 10
copy td "家蓉點610+底600=1210"
click at [317, 108] on td "電費" at bounding box center [402, 105] width 170 height 10
click at [345, 95] on td "佳佳點450+底800=1250" at bounding box center [402, 95] width 170 height 10
drag, startPoint x: 342, startPoint y: 97, endPoint x: 291, endPoint y: 97, distance: 50.6
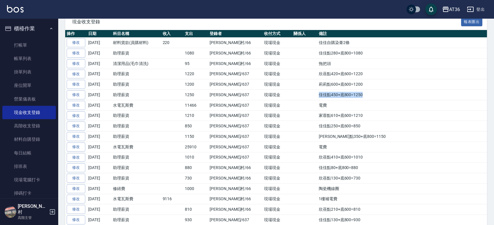
click at [291, 97] on tr "修改 2025-09-14 助理薪資 1250 蘇憶琳/637 現場現金 佳佳點450+底800=1250" at bounding box center [276, 95] width 422 height 10
copy tr "佳佳點450+底800=1250"
drag, startPoint x: 338, startPoint y: 84, endPoint x: 292, endPoint y: 82, distance: 45.7
click at [292, 82] on tr "修改 2025-09-14 助理薪資 1200 蘇憶琳/637 現場現金 莉莉點600+底600=1200" at bounding box center [276, 84] width 422 height 10
copy tr "莉莉點600+底600=1200"
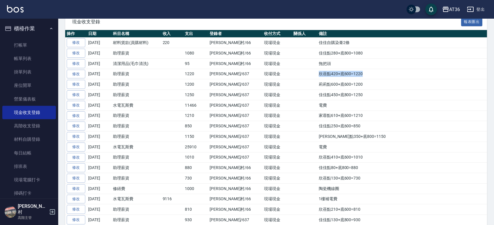
drag, startPoint x: 338, startPoint y: 74, endPoint x: 292, endPoint y: 74, distance: 45.7
click at [292, 74] on tr "修改 2025-09-14 助理薪資 1220 蘇憶琳/637 現場現金 欣蓓點420+底600=1220" at bounding box center [276, 74] width 422 height 10
copy tr "欣蓓點420+底600=1220"
click at [317, 64] on td "拖把頭" at bounding box center [402, 63] width 170 height 10
drag, startPoint x: 311, startPoint y: 64, endPoint x: 297, endPoint y: 64, distance: 14.8
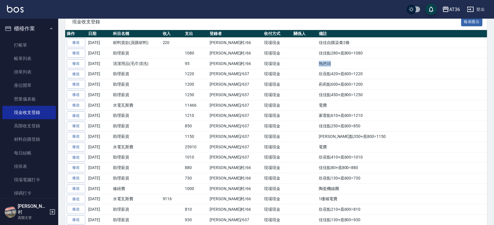
click at [317, 64] on td "拖把頭" at bounding box center [402, 63] width 170 height 10
copy td "拖把頭"
drag, startPoint x: 338, startPoint y: 56, endPoint x: 295, endPoint y: 53, distance: 42.9
click at [317, 53] on td "佳佳點280+底800=1080" at bounding box center [402, 53] width 170 height 10
copy td "佳佳點280+底800=1080"
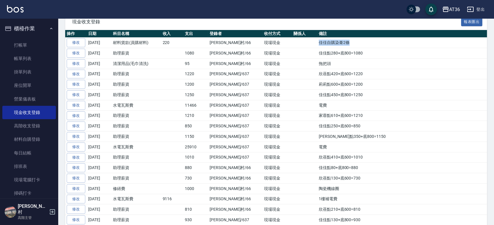
drag, startPoint x: 327, startPoint y: 43, endPoint x: 290, endPoint y: 41, distance: 37.6
click at [290, 41] on tr "修改 2025-09-15 材料貨款(員購材料) 220 唐榮村/66 現場現金 佳佳自購染膏2條" at bounding box center [276, 43] width 422 height 10
click at [26, 46] on link "打帳單" at bounding box center [29, 44] width 54 height 13
